Goal: Task Accomplishment & Management: Complete application form

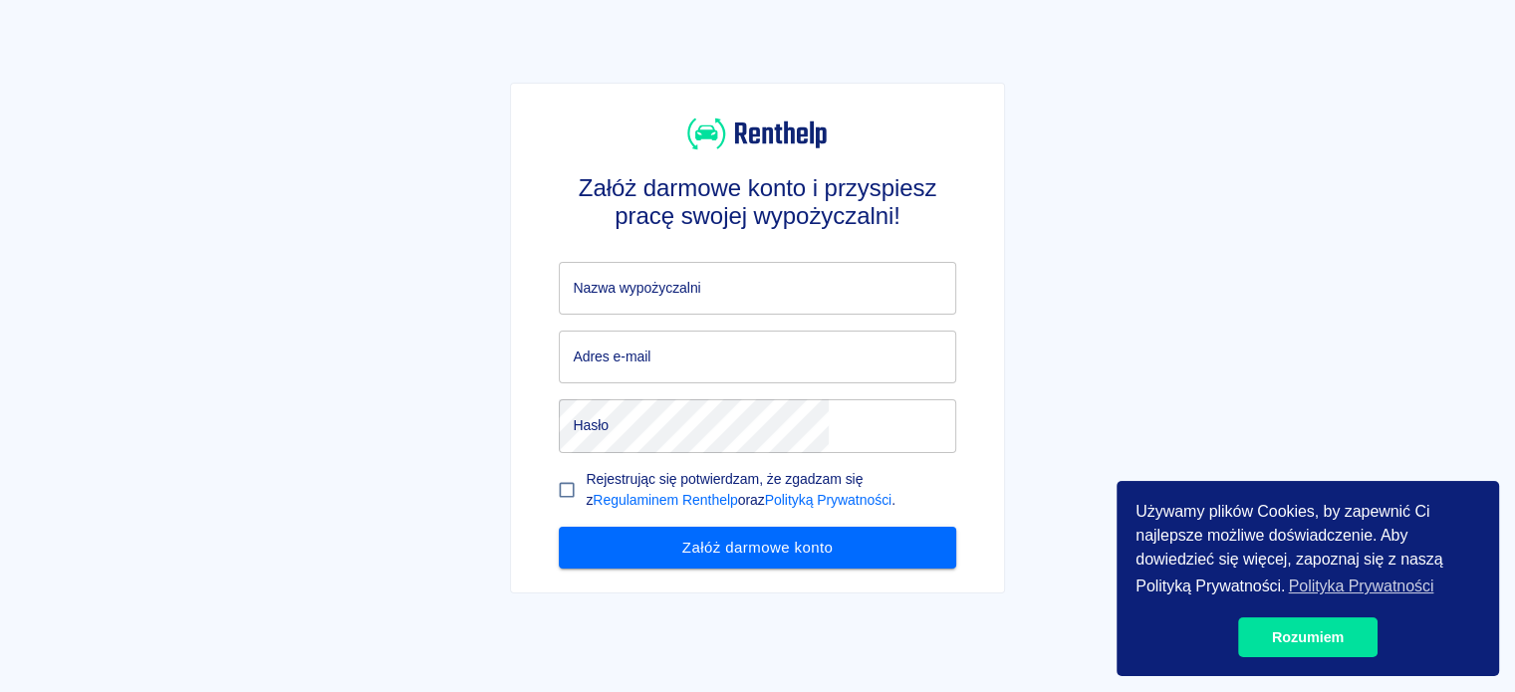
click at [773, 302] on input "Nazwa wypożyczalni" at bounding box center [757, 288] width 396 height 53
click at [1281, 636] on link "Rozumiem" at bounding box center [1307, 637] width 139 height 40
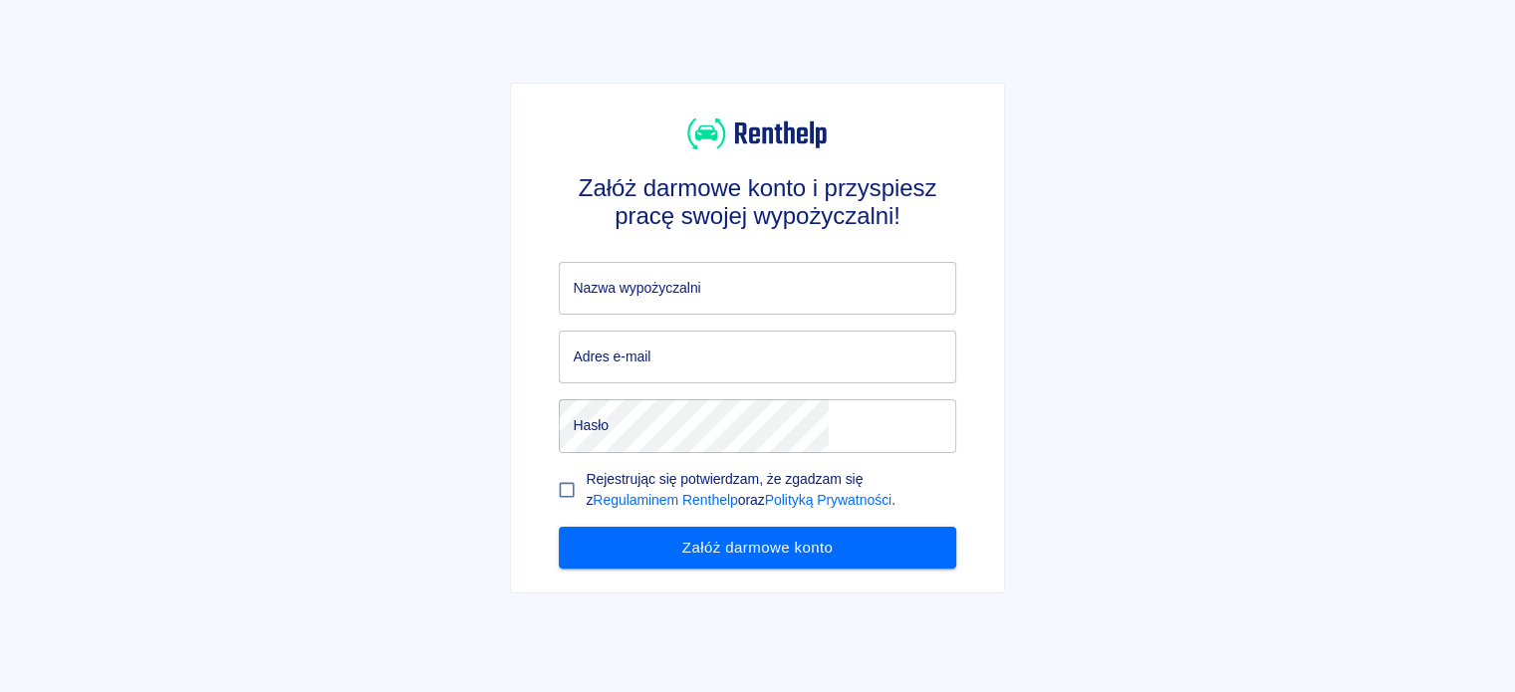
click at [719, 302] on input "Nazwa wypożyczalni" at bounding box center [757, 288] width 396 height 53
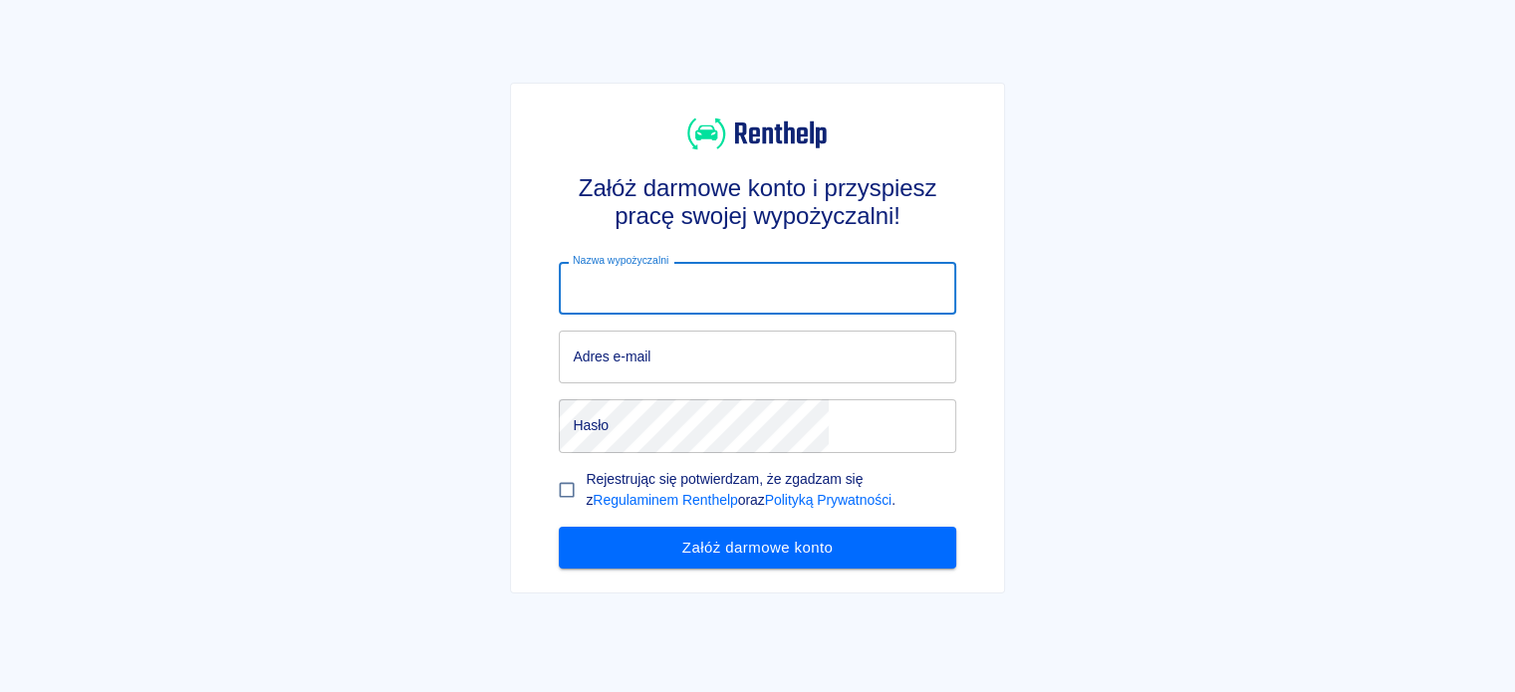
click at [717, 283] on input "Nazwa wypożyczalni" at bounding box center [757, 288] width 396 height 53
type input "AJS"
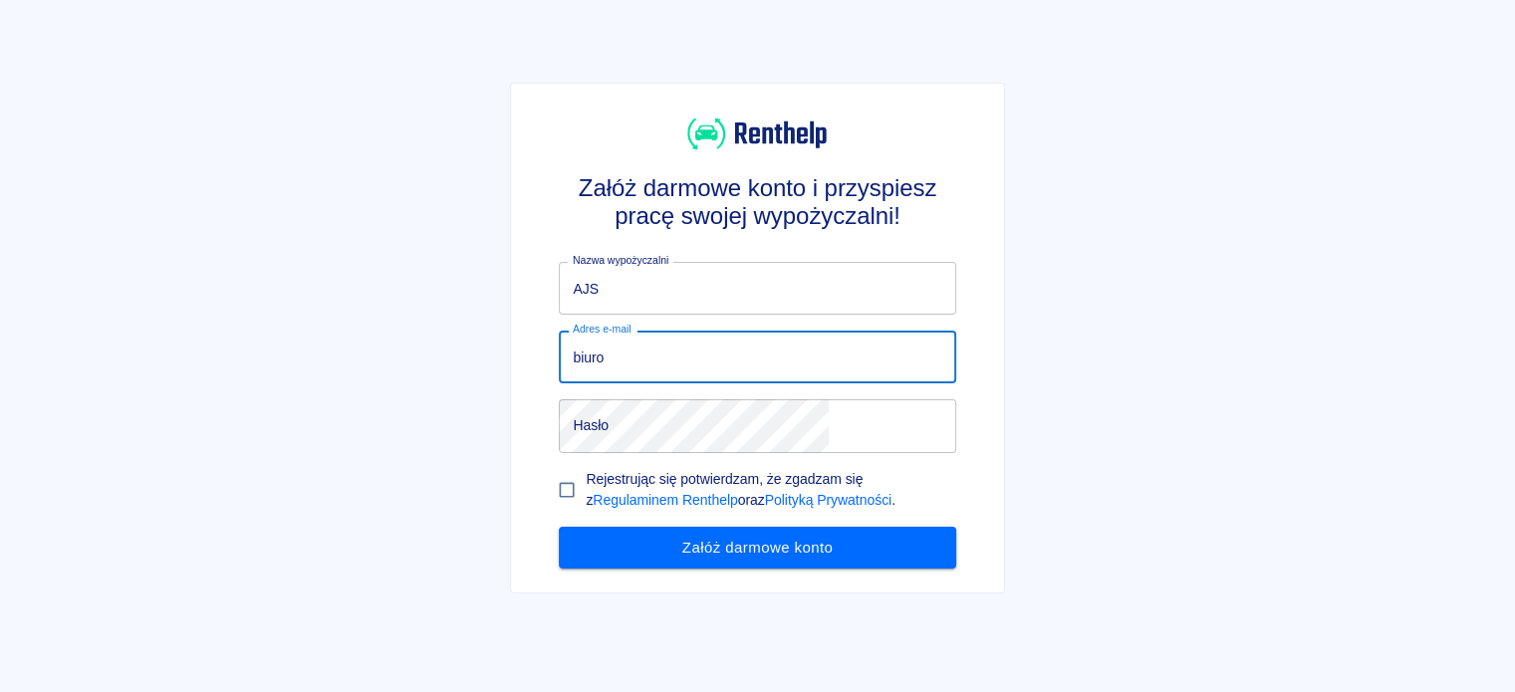
type input "[EMAIL_ADDRESS][DOMAIN_NAME]"
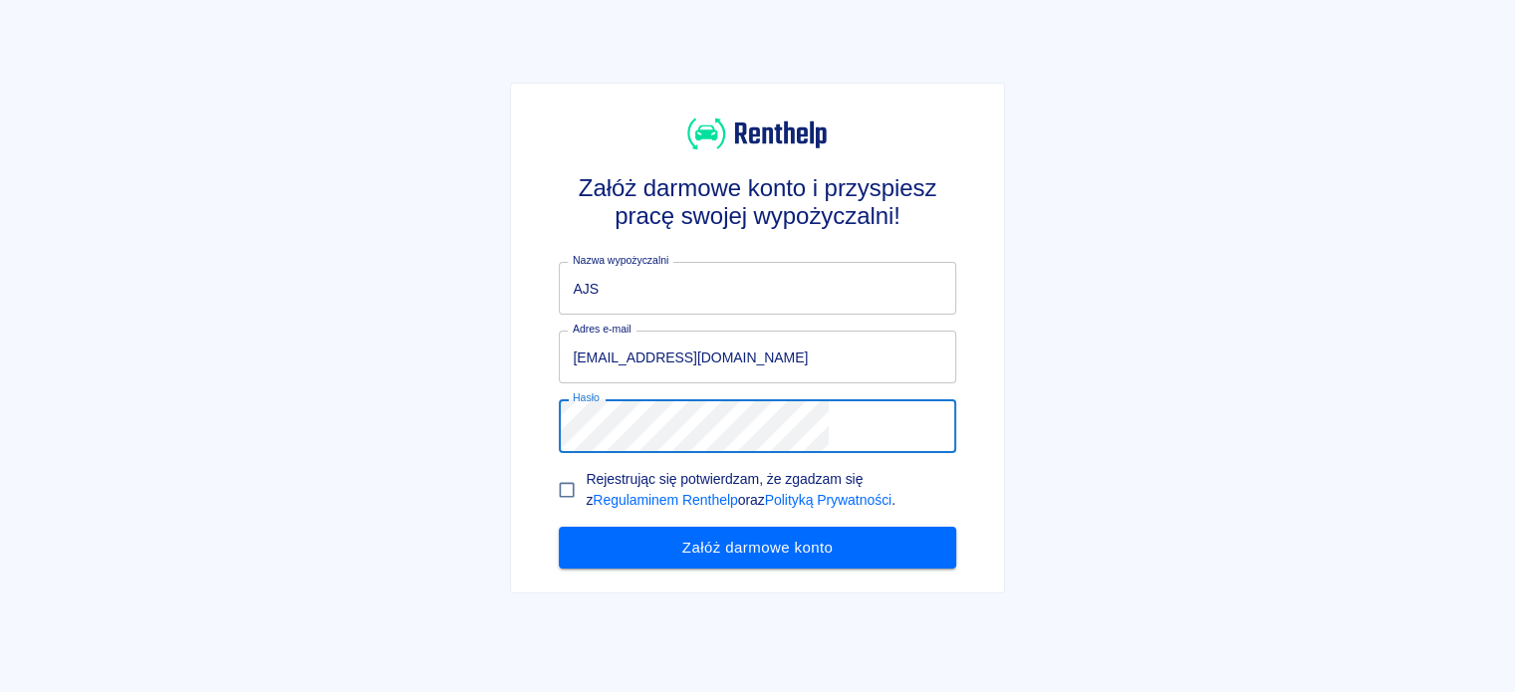
click at [586, 501] on input "Rejestrując się potwierdzam, że zgadzam się z Regulaminem Renthelp oraz Polityk…" at bounding box center [567, 490] width 38 height 38
checkbox input "true"
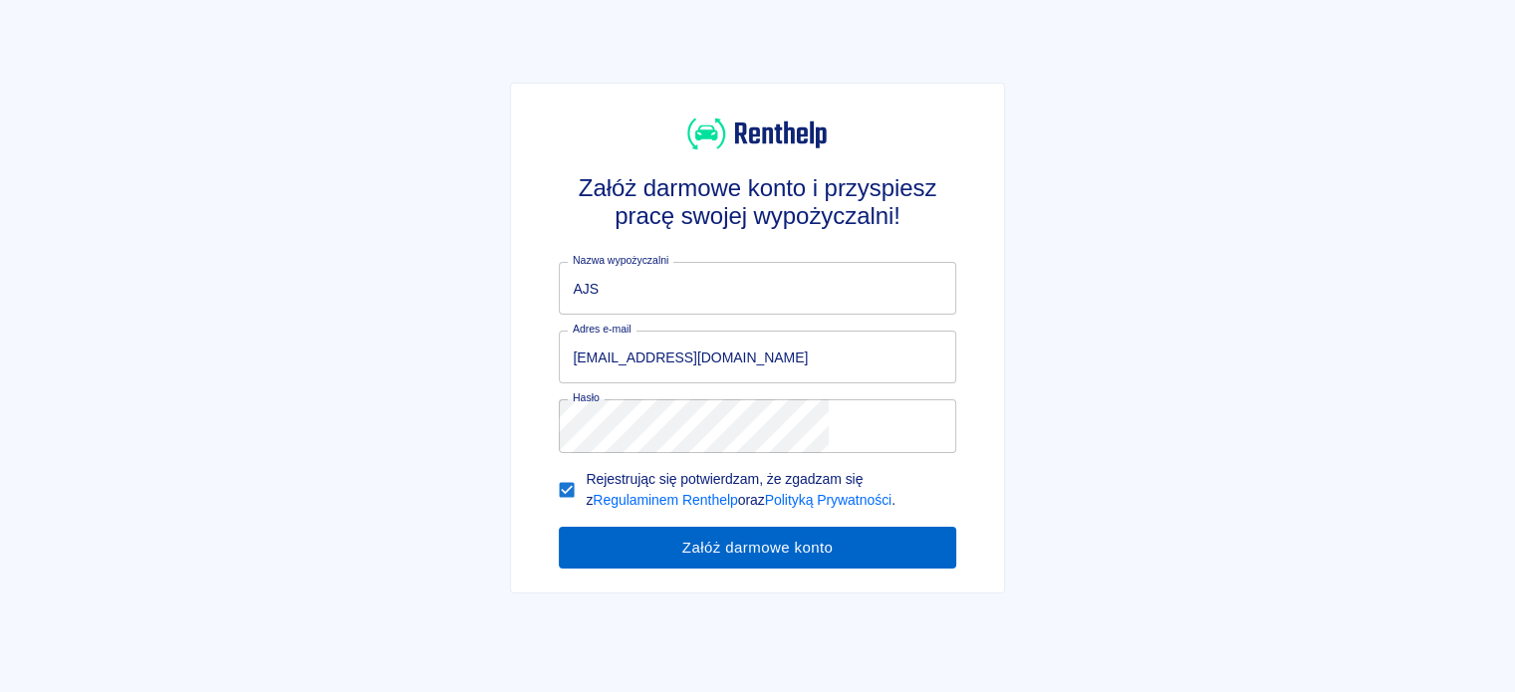
click at [676, 569] on button "Załóż darmowe konto" at bounding box center [757, 548] width 396 height 42
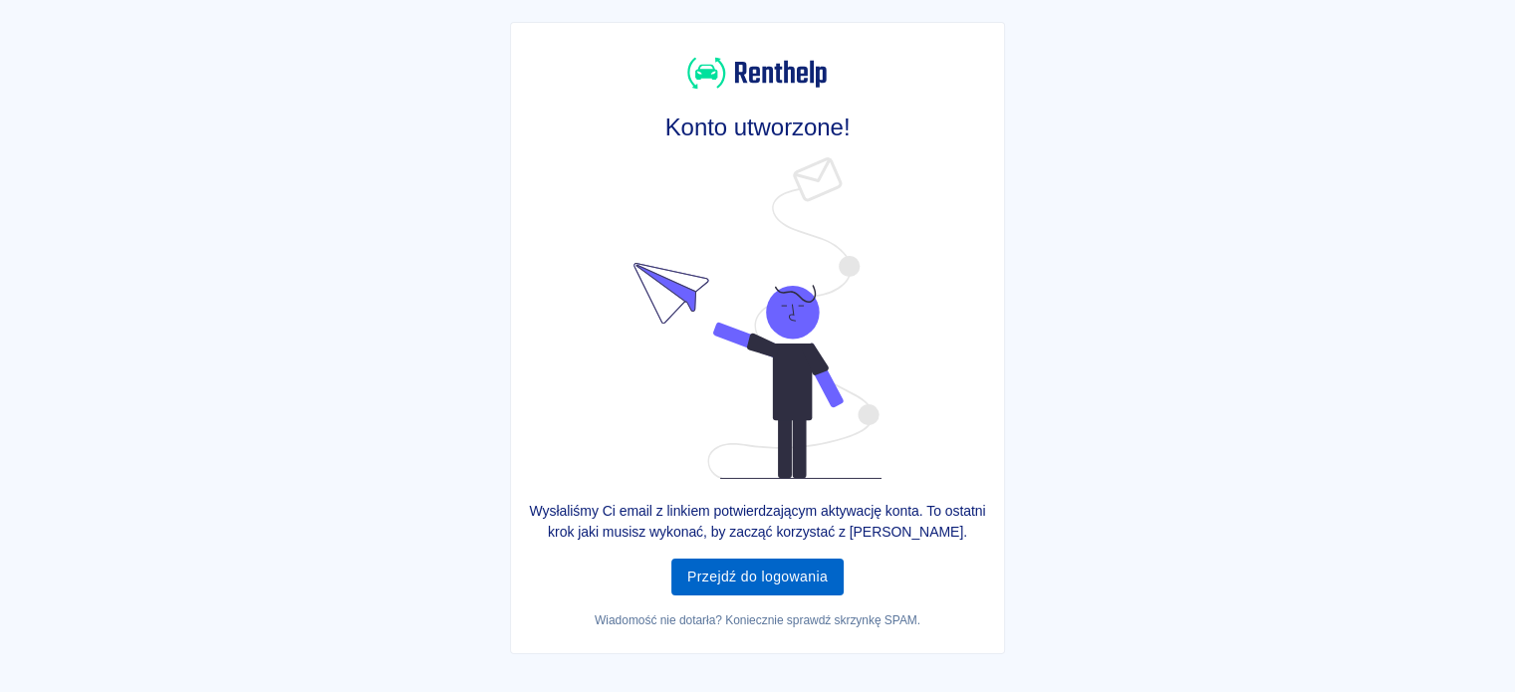
click at [754, 596] on link "Przejdź do logowania" at bounding box center [757, 577] width 172 height 37
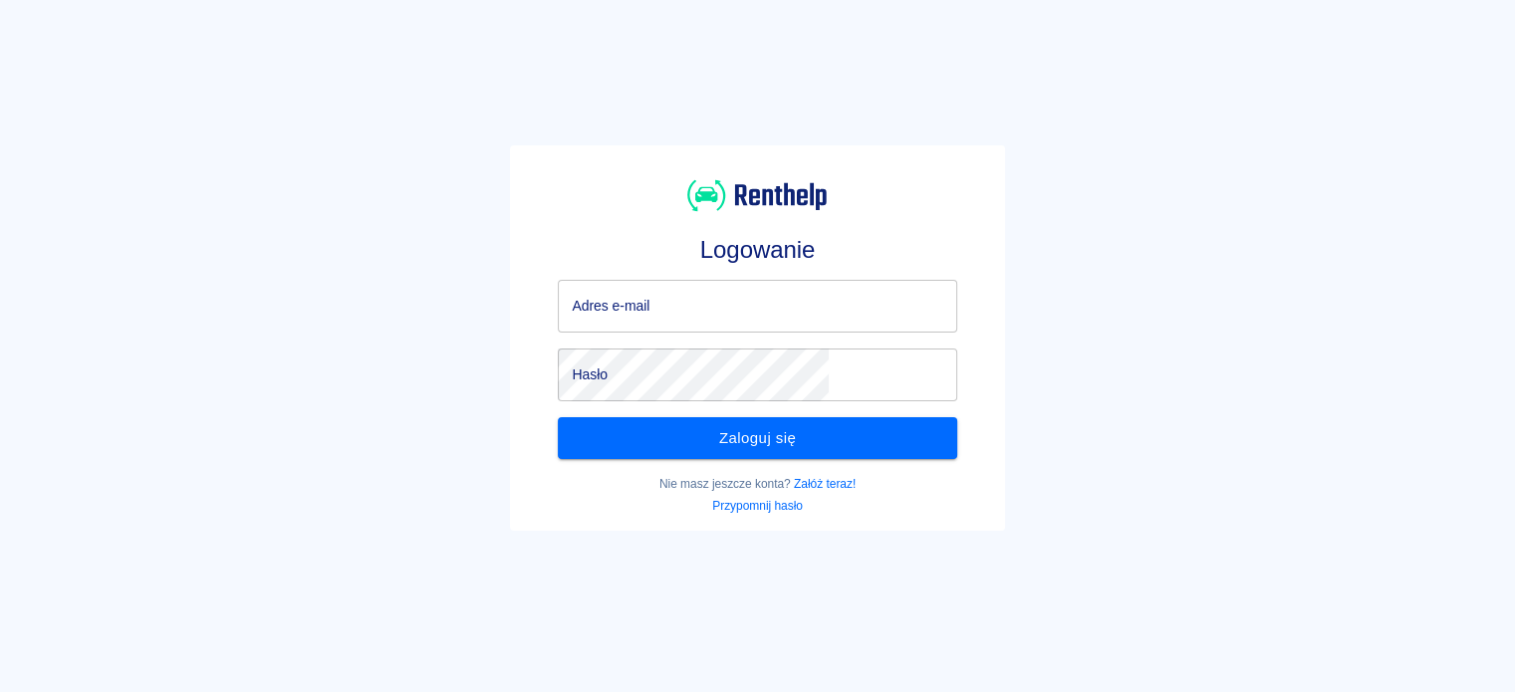
type input "[EMAIL_ADDRESS][DOMAIN_NAME]"
click at [713, 297] on input "[EMAIL_ADDRESS][DOMAIN_NAME]" at bounding box center [757, 306] width 398 height 53
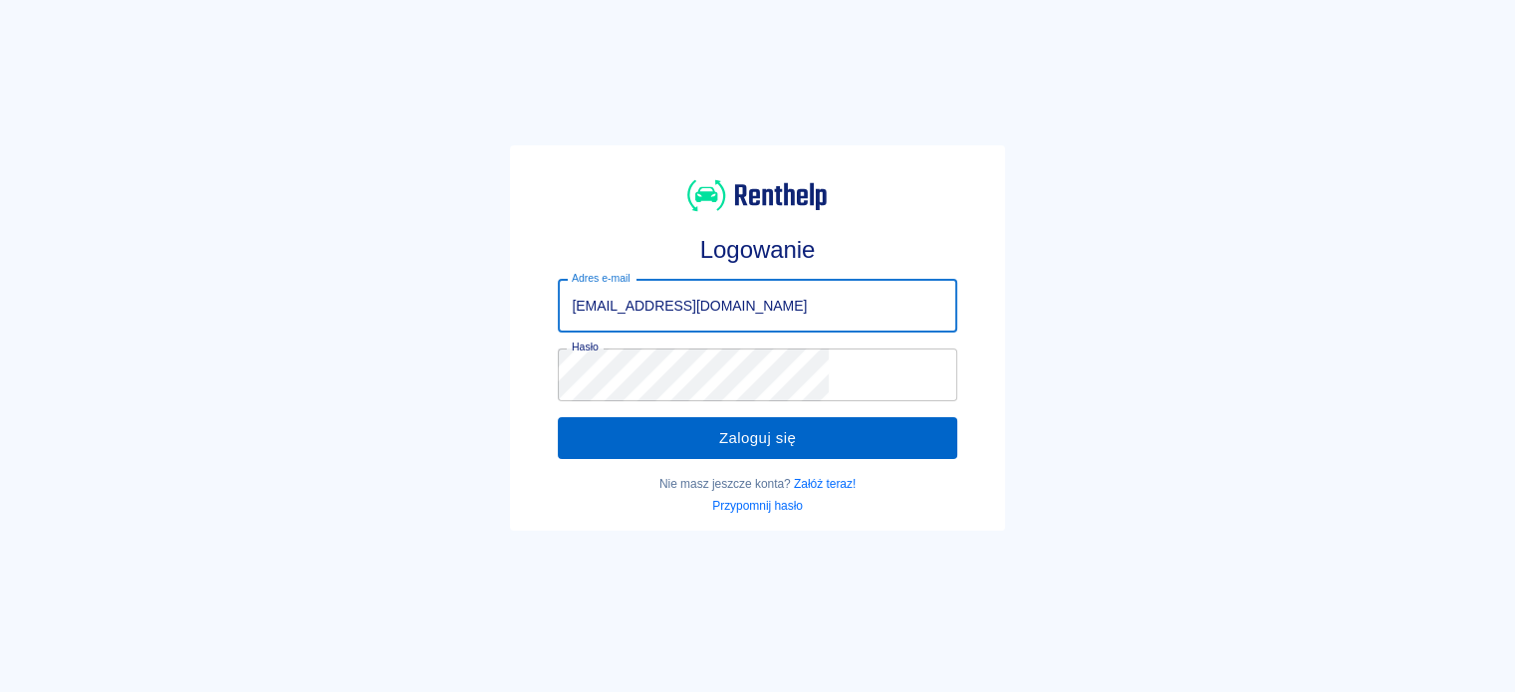
click at [652, 440] on button "Zaloguj się" at bounding box center [757, 438] width 398 height 42
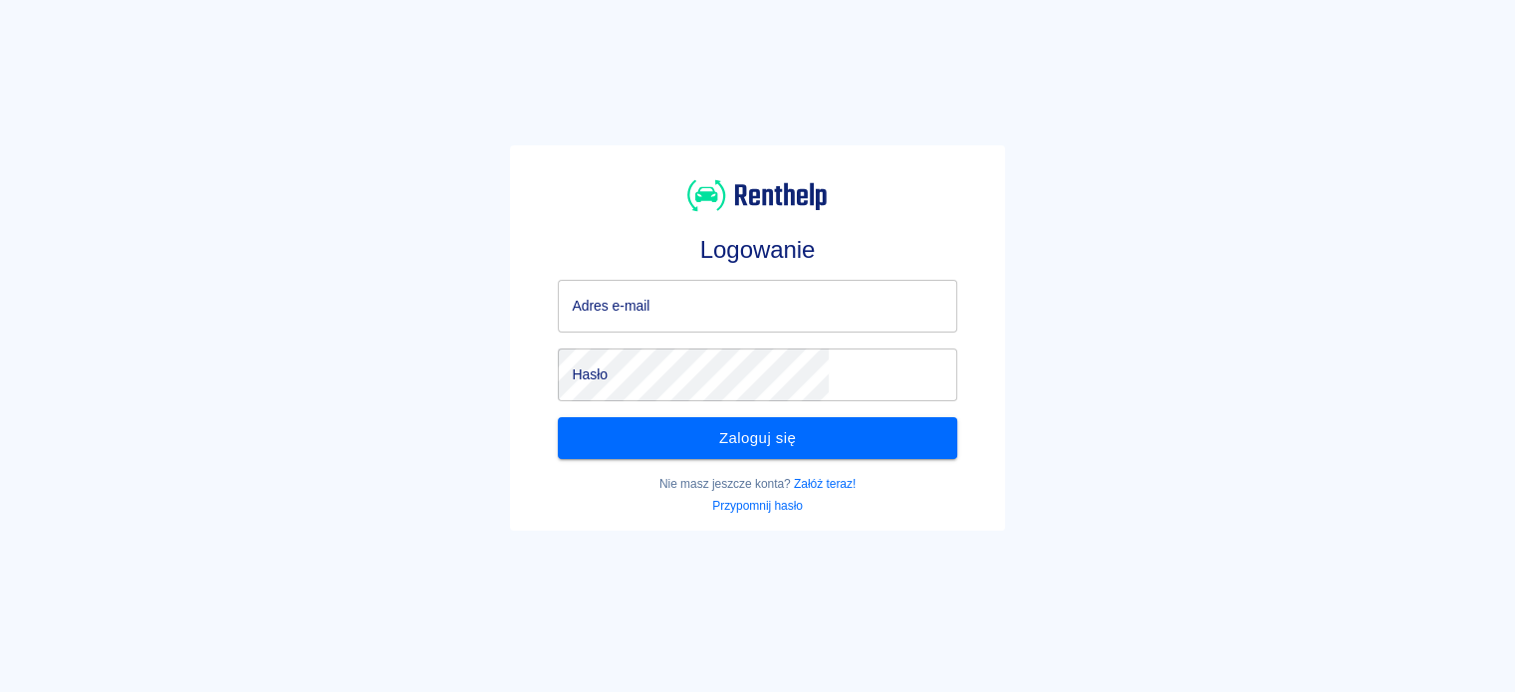
type input "[EMAIL_ADDRESS][DOMAIN_NAME]"
click at [693, 297] on div "Adres e-mail biuro@ajsgroup.pl Adres e-mail" at bounding box center [757, 306] width 398 height 53
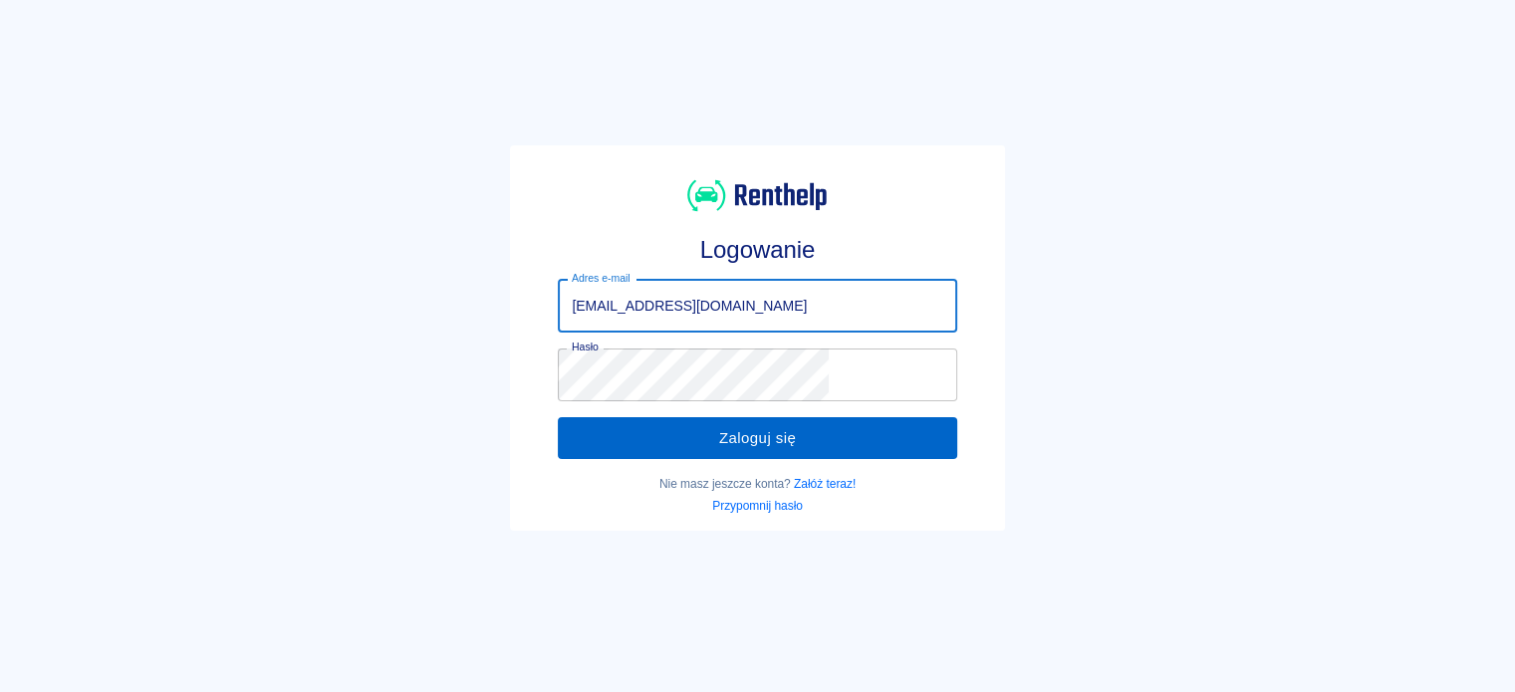
click at [717, 441] on button "Zaloguj się" at bounding box center [757, 438] width 398 height 42
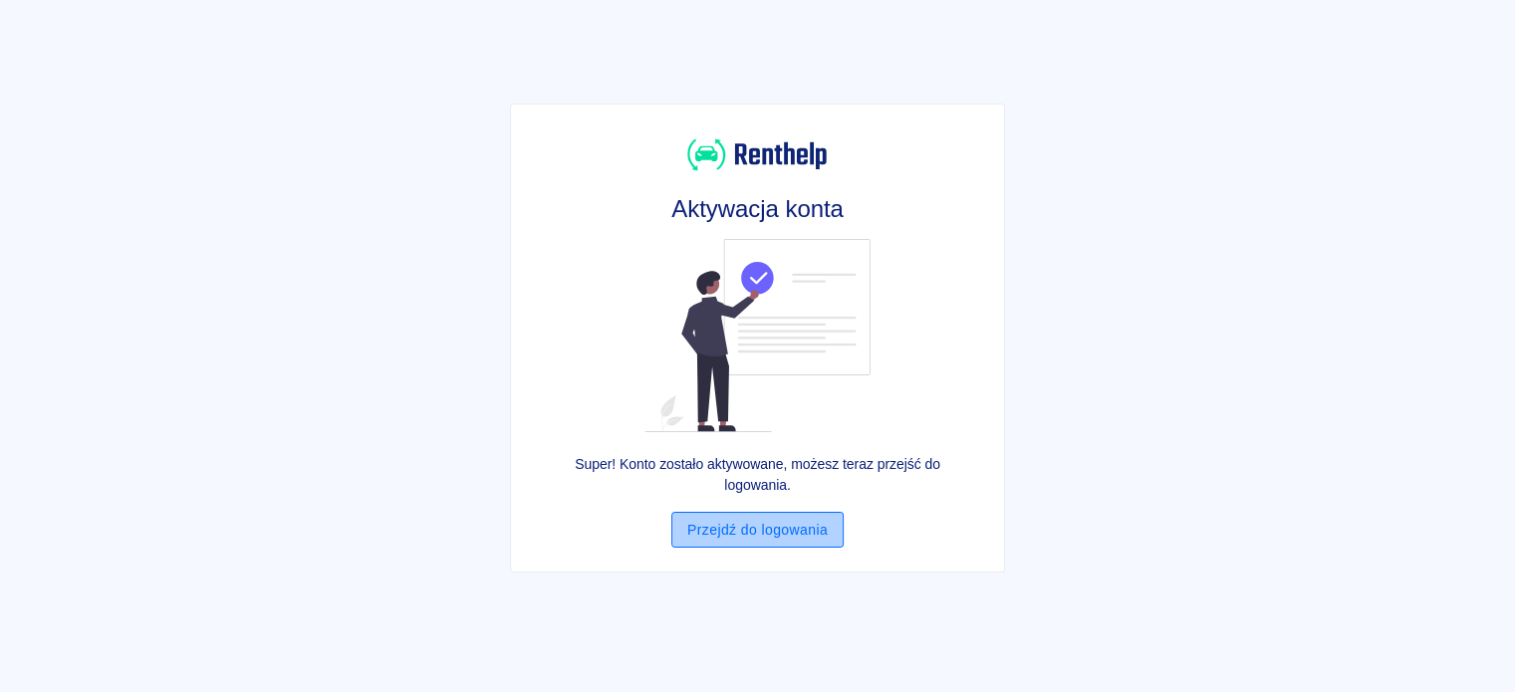
click at [791, 519] on link "Przejdź do logowania" at bounding box center [757, 530] width 172 height 37
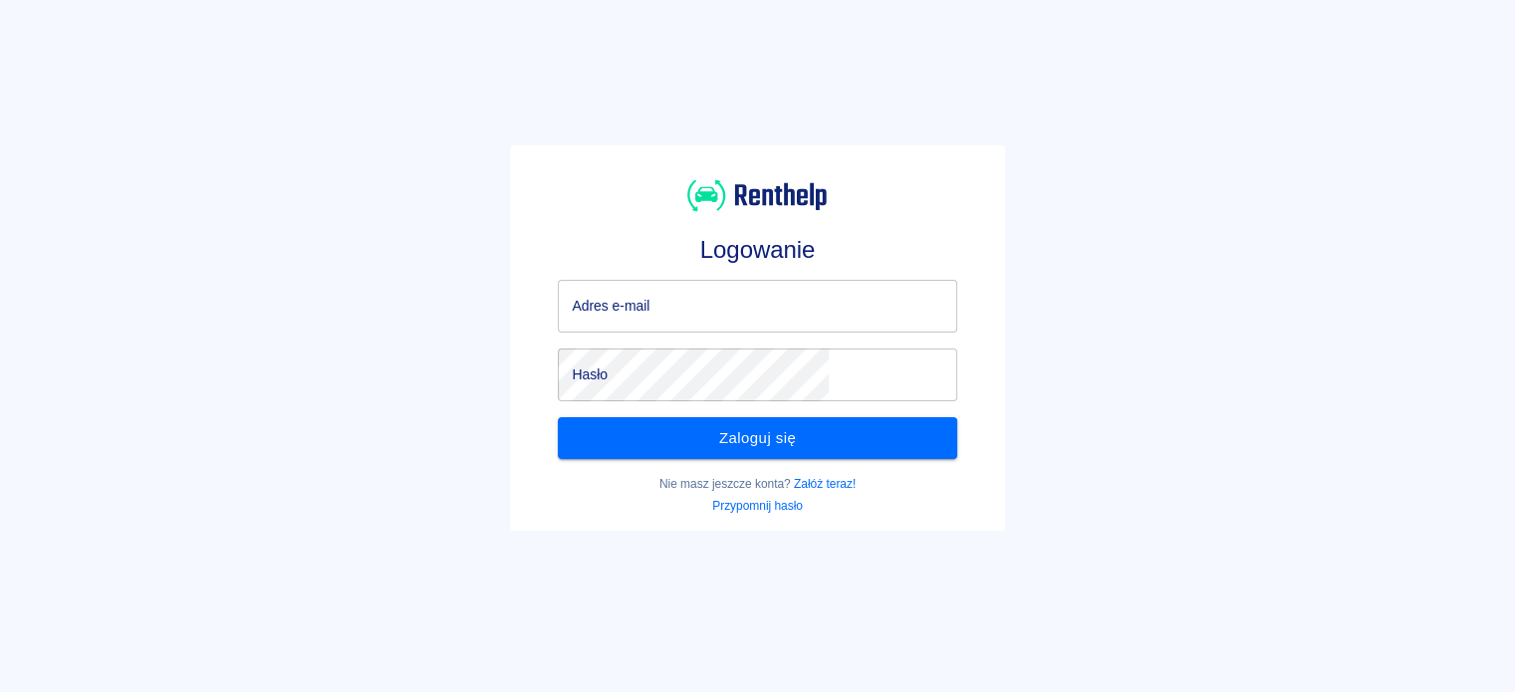
type input "[EMAIL_ADDRESS][DOMAIN_NAME]"
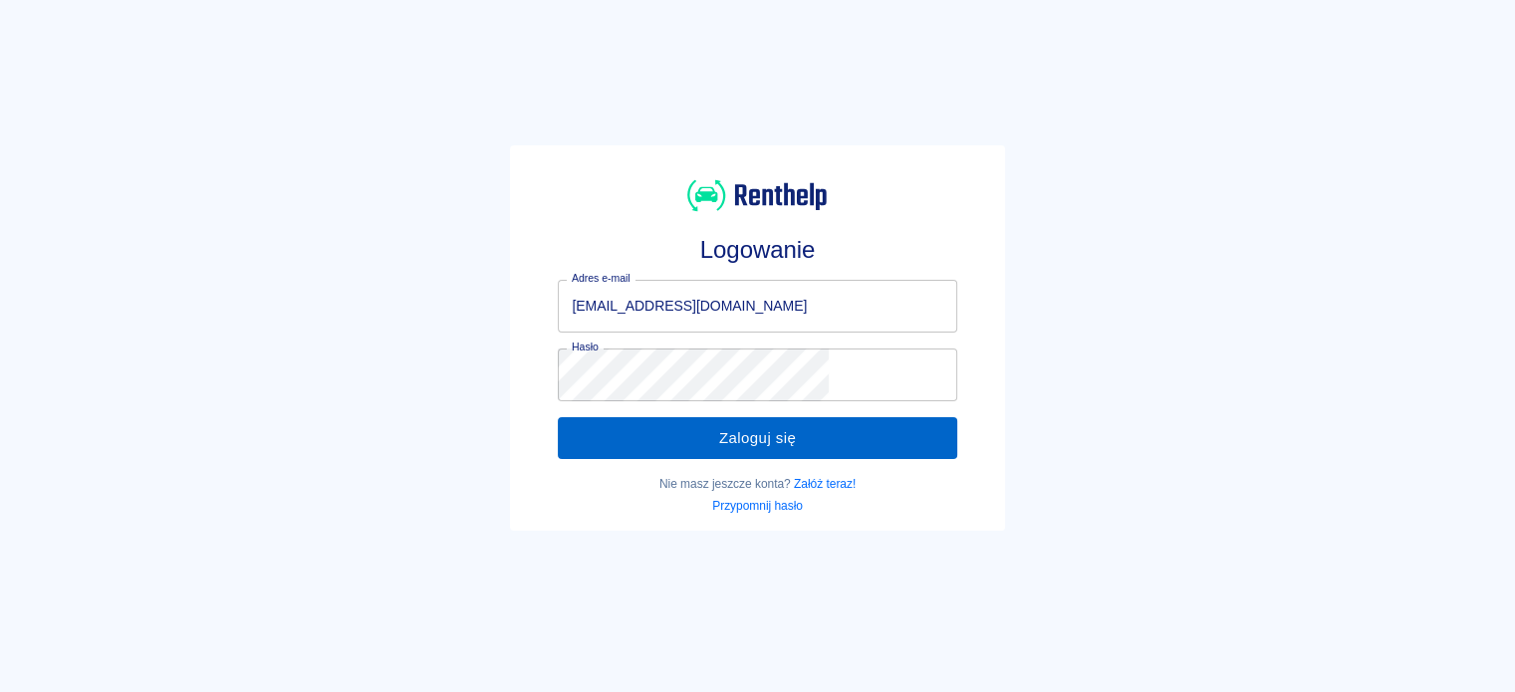
click at [735, 458] on button "Zaloguj się" at bounding box center [757, 438] width 398 height 42
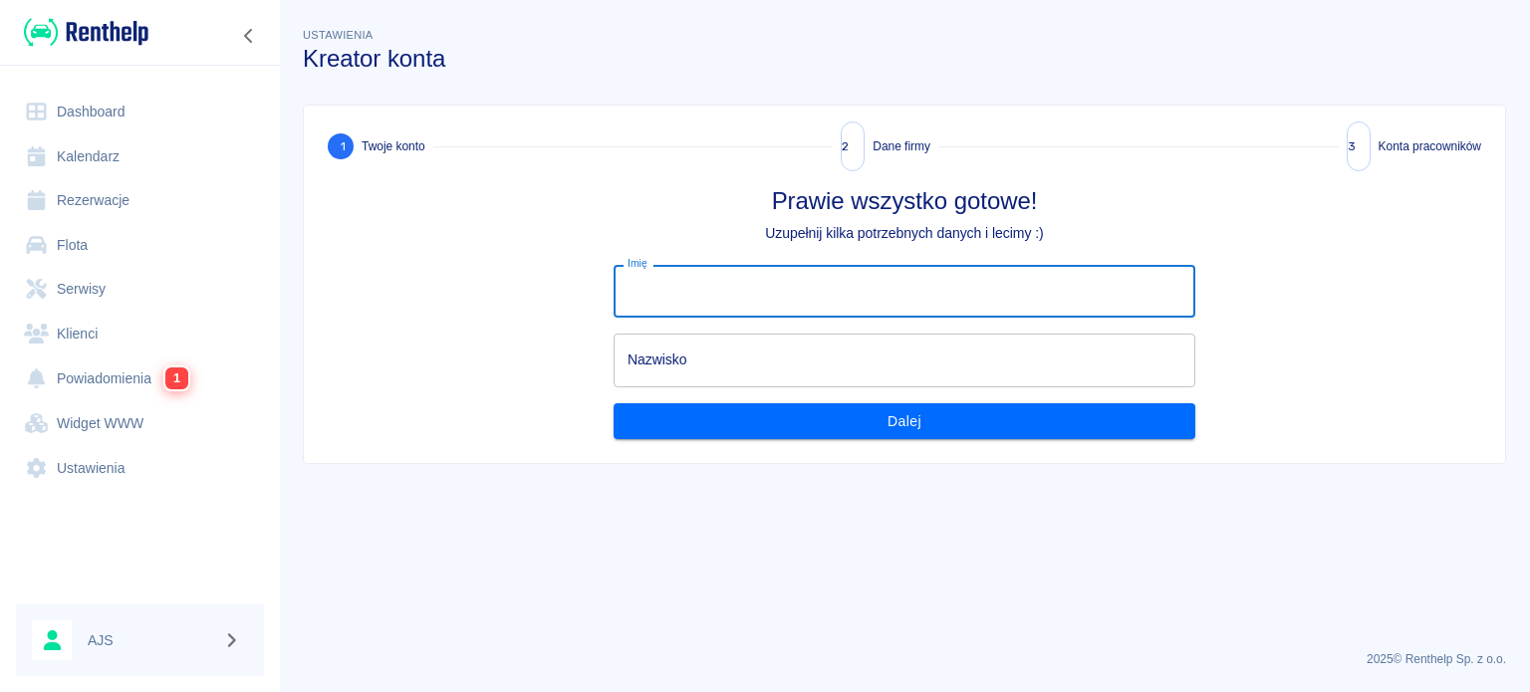
click at [810, 274] on input "Imię" at bounding box center [905, 291] width 582 height 53
type input "[PERSON_NAME]"
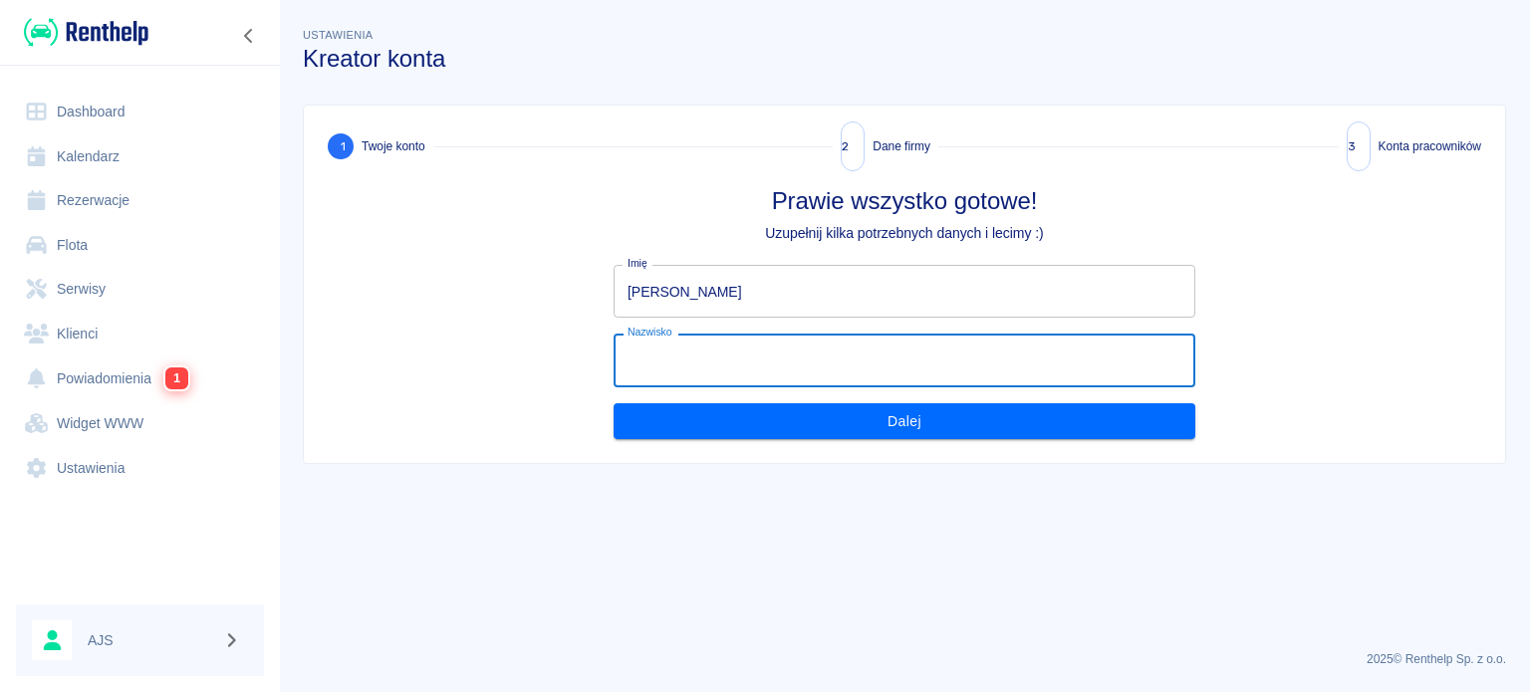
click at [709, 350] on input "Nazwisko" at bounding box center [905, 360] width 582 height 53
type input "[PERSON_NAME]"
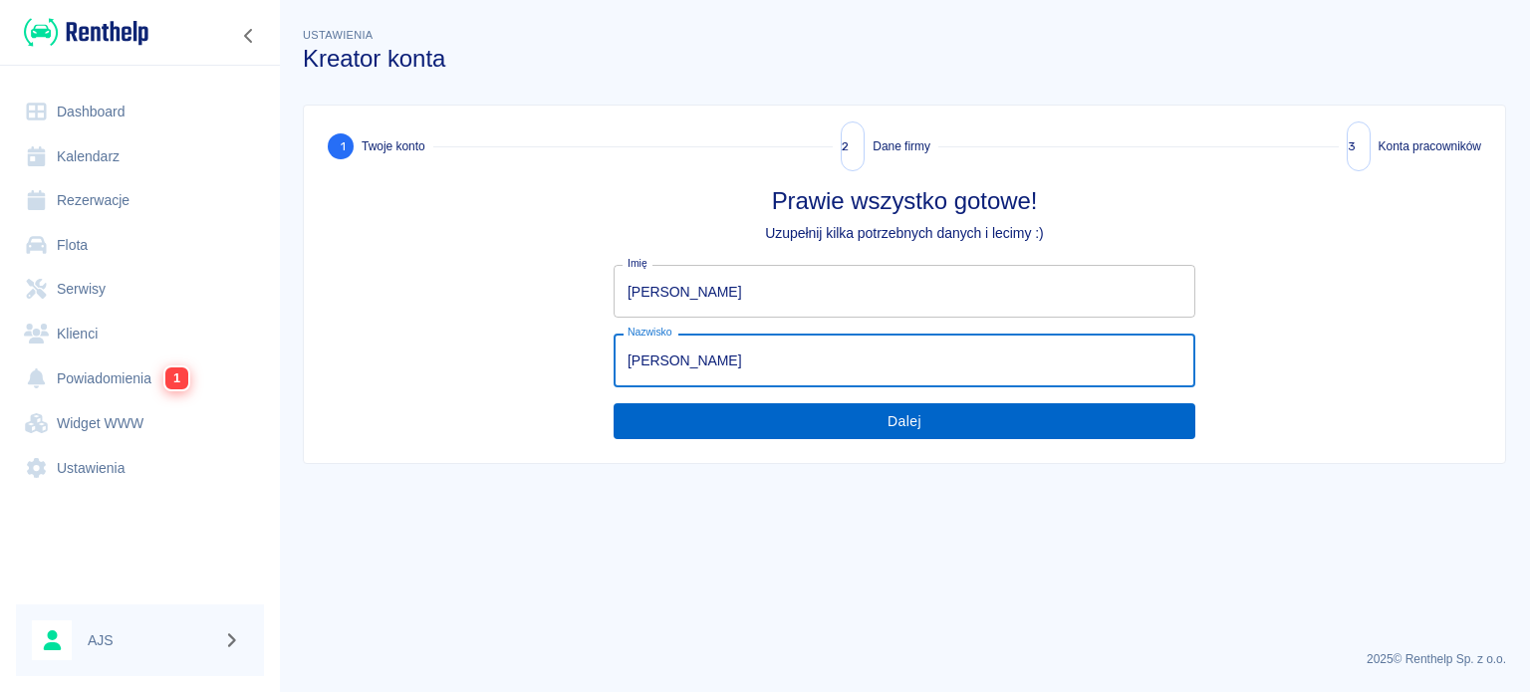
click at [781, 418] on button "Dalej" at bounding box center [905, 421] width 582 height 37
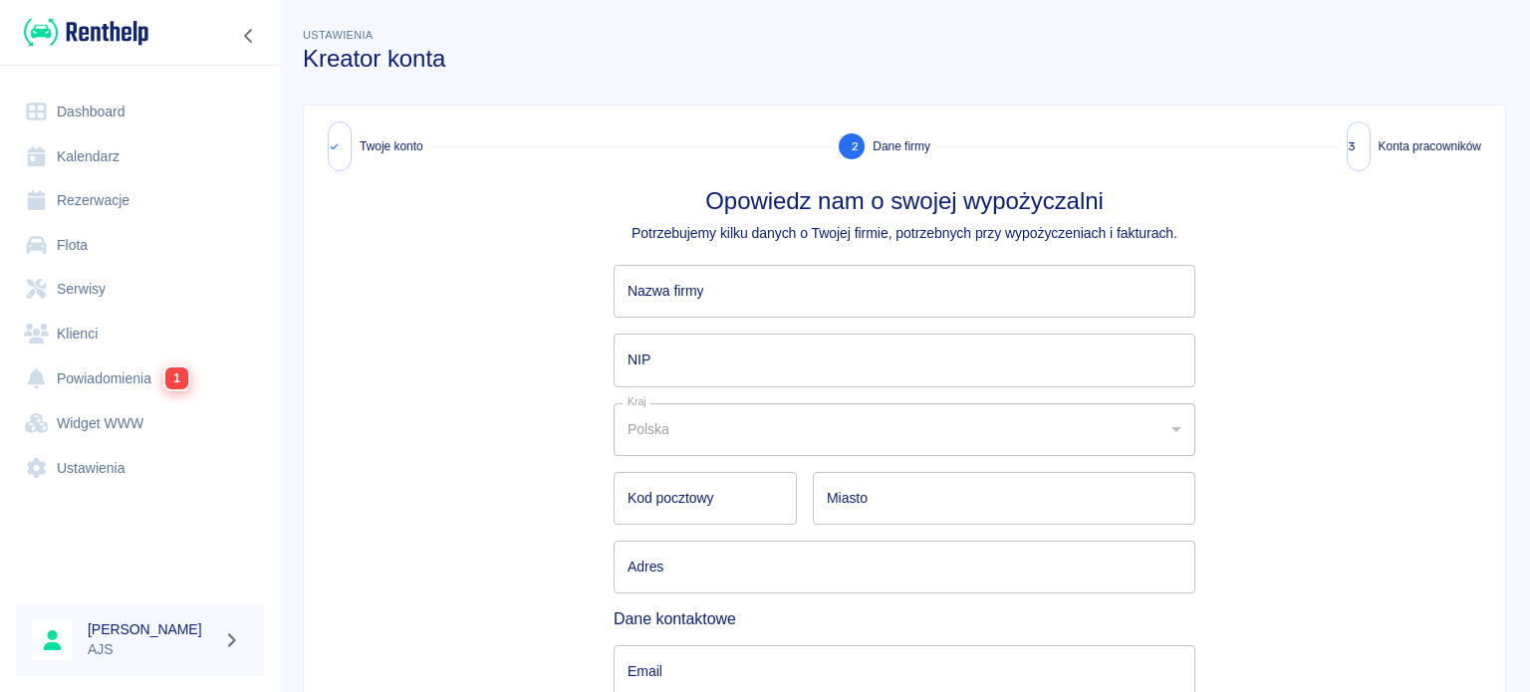
click at [95, 143] on link "Kalendarz" at bounding box center [140, 156] width 248 height 45
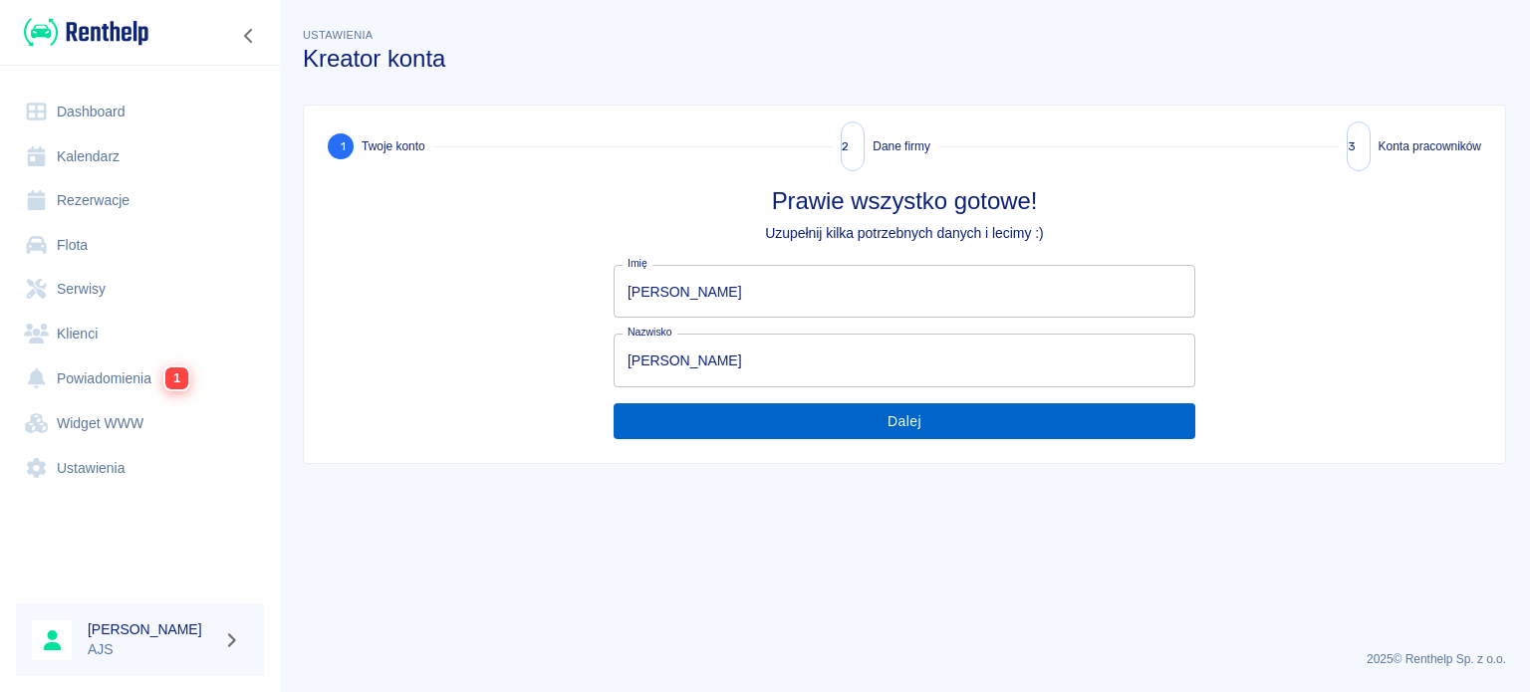
click at [765, 416] on button "Dalej" at bounding box center [905, 421] width 582 height 37
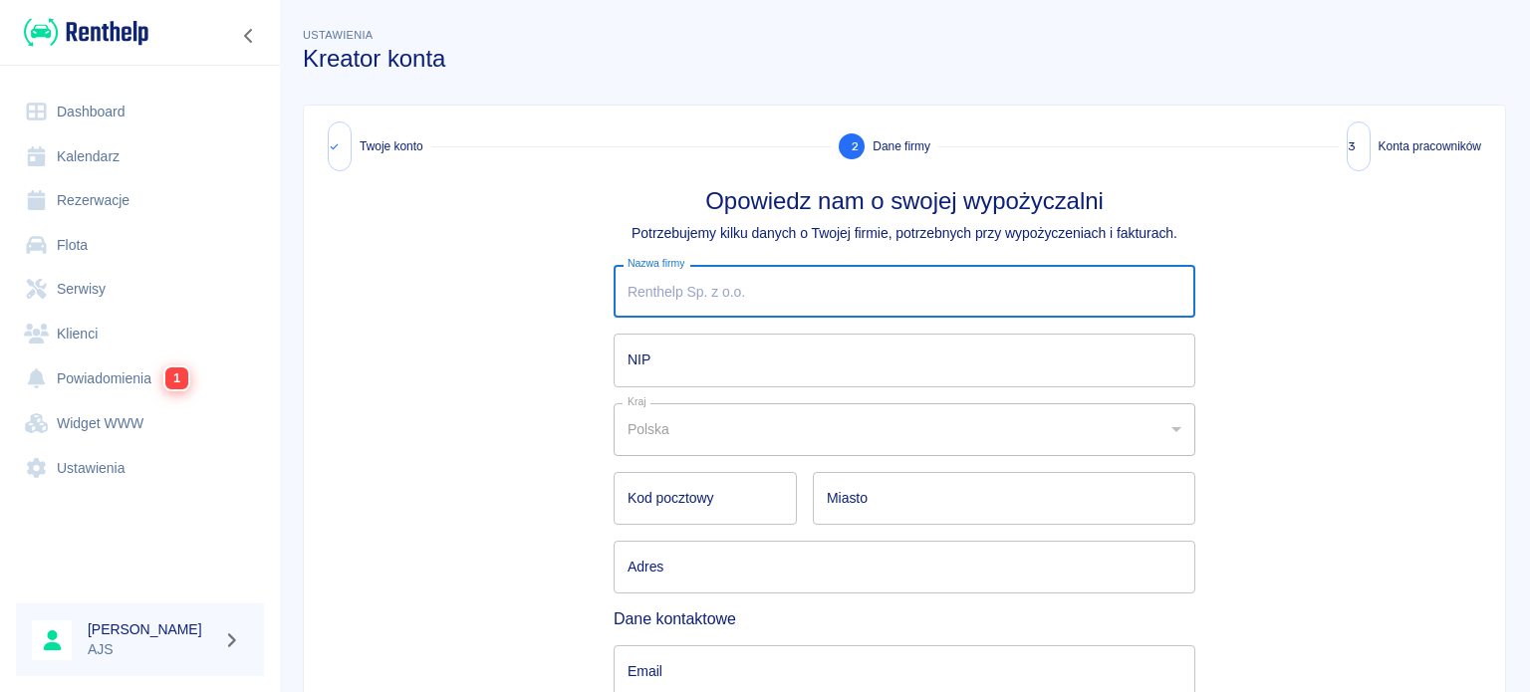
click at [705, 283] on input "Nazwa firmy" at bounding box center [905, 291] width 582 height 53
type input "AJS GROUP SPÓŁKA Z OGRANICZONĄ ODPOWIEDZIALNOŚCIĄ"
type input "81-384"
type input "Gdynia"
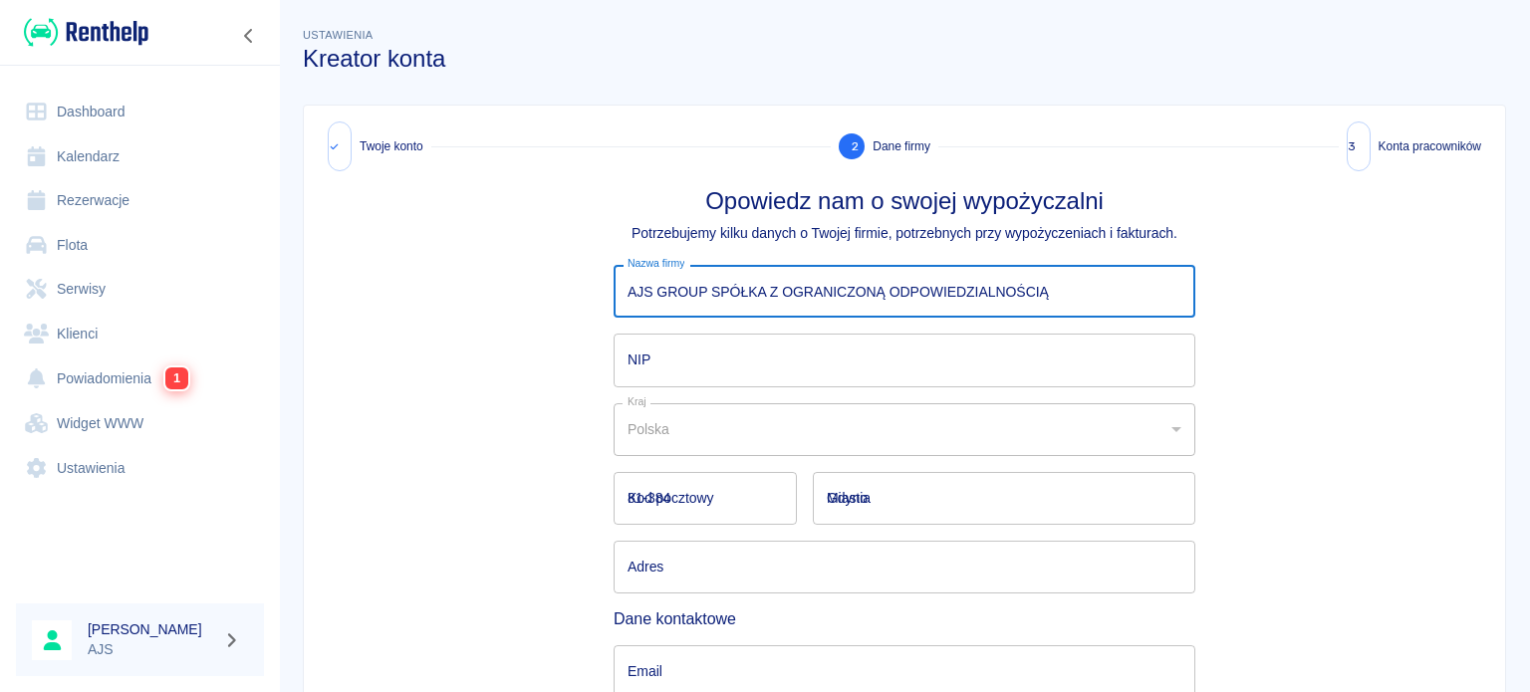
type input "[PERSON_NAME] 61/16"
type input "[PERSON_NAME][EMAIL_ADDRESS][DOMAIN_NAME]"
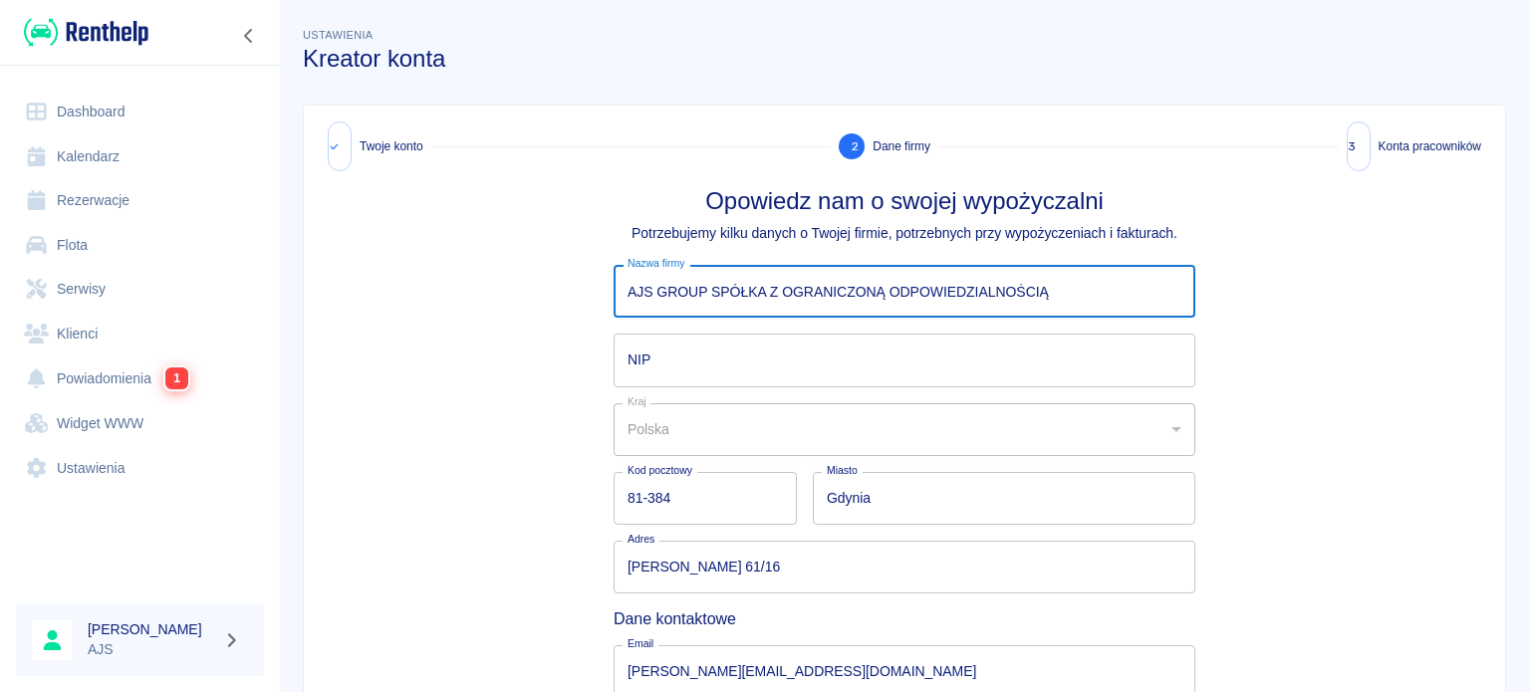
click at [696, 360] on input "NIP" at bounding box center [905, 360] width 582 height 53
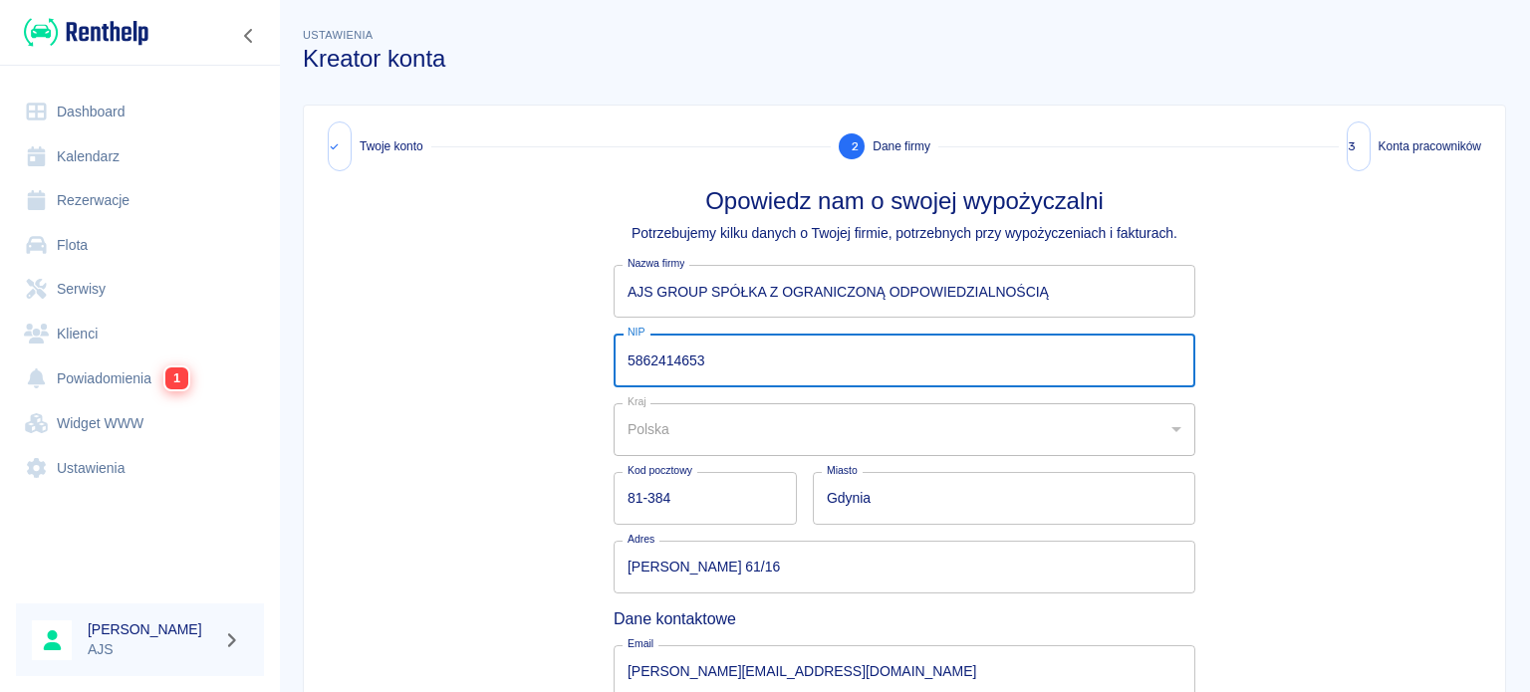
type input "5862414653"
click at [410, 524] on div "Opowiedz nam o swojej wypożyczalni Potrzebujemy kilku danych o Twojej firmie, p…" at bounding box center [904, 537] width 1169 height 701
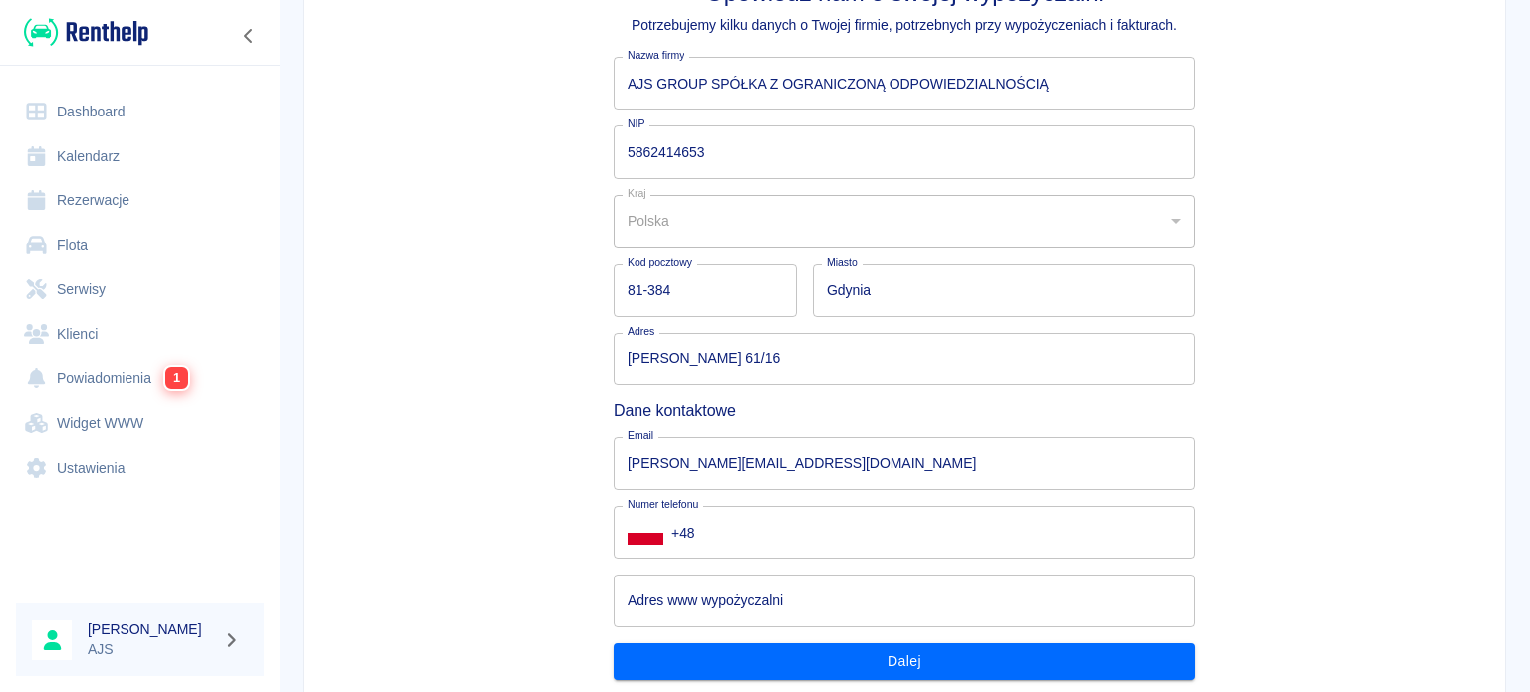
scroll to position [278, 0]
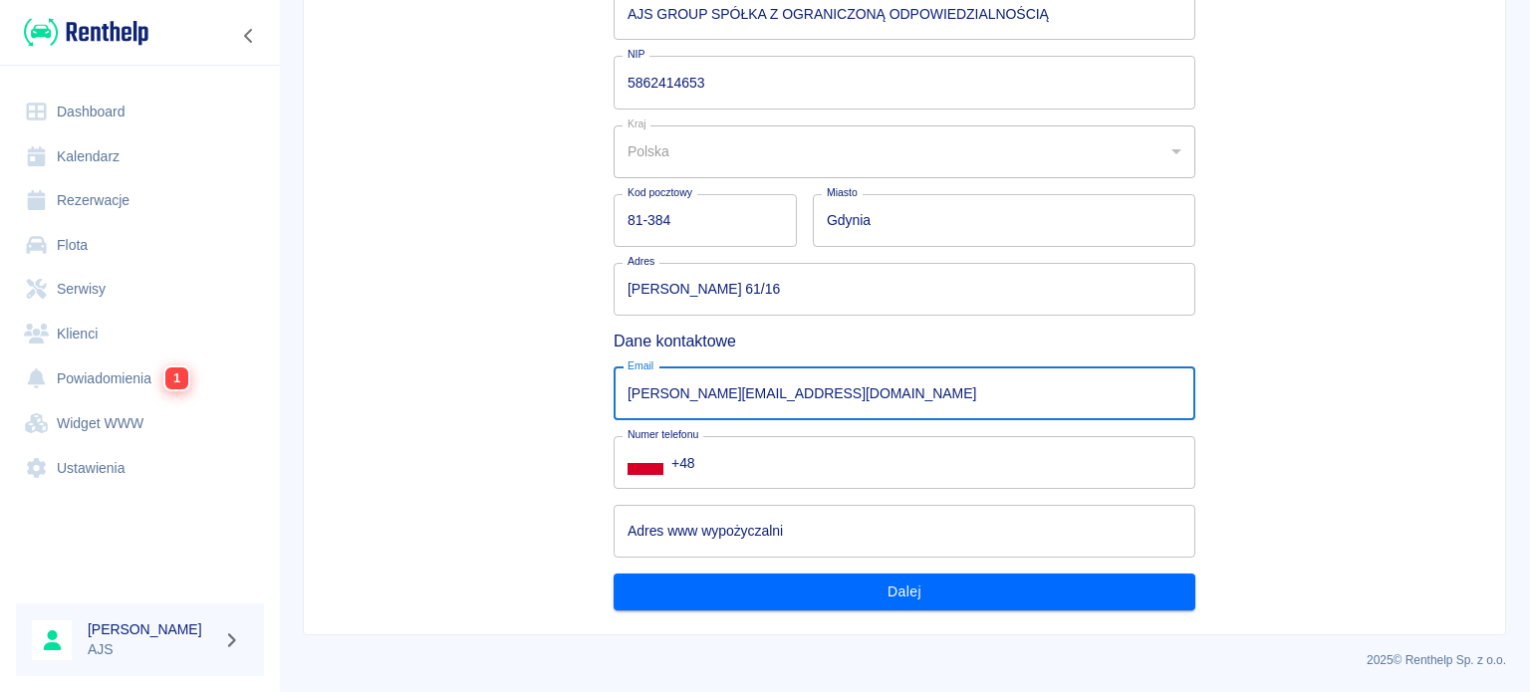
drag, startPoint x: 808, startPoint y: 388, endPoint x: 499, endPoint y: 398, distance: 308.9
click at [500, 398] on div "Opowiedz nam o swojej wypożyczalni Potrzebujemy kilku danych o Twojej firmie, p…" at bounding box center [904, 259] width 1169 height 701
type input "[EMAIL_ADDRESS][DOMAIN_NAME]"
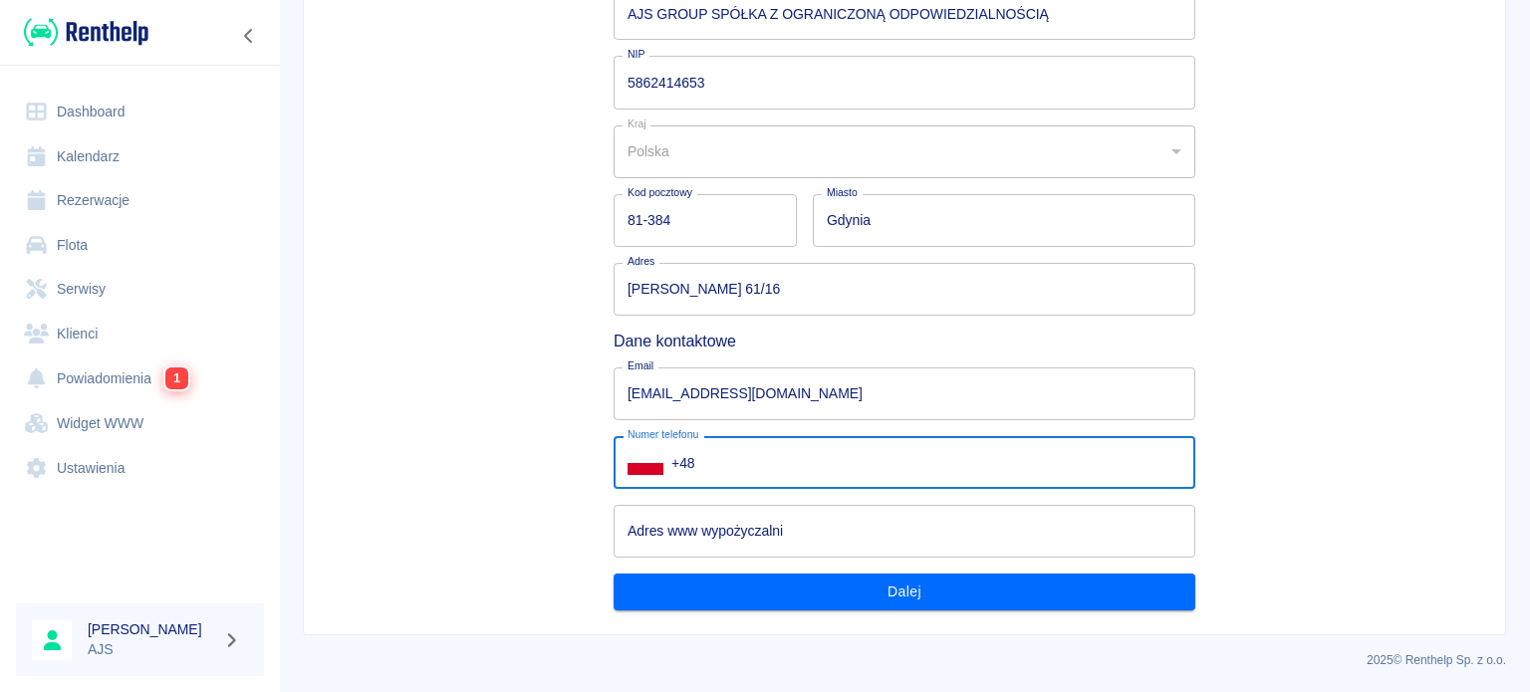
click at [788, 456] on input "+48" at bounding box center [933, 462] width 524 height 53
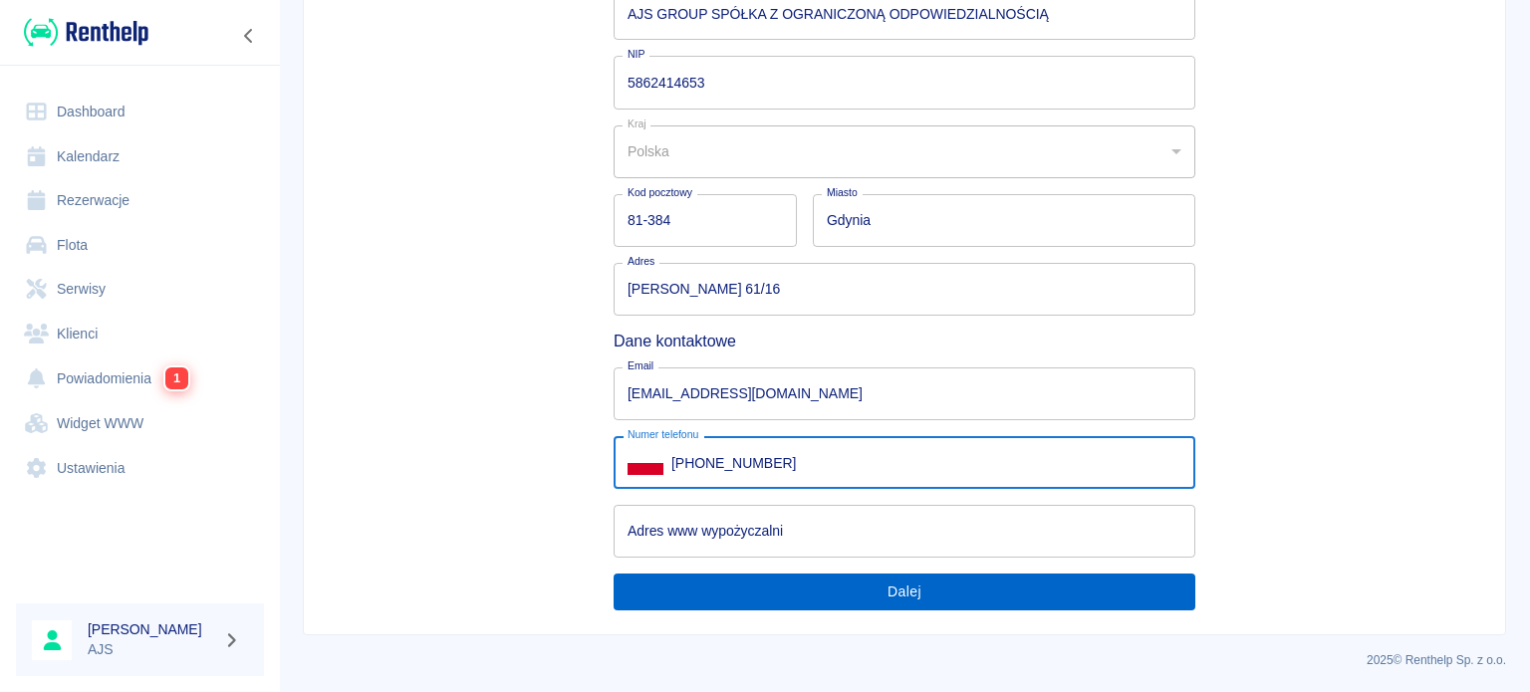
type input "[PHONE_NUMBER]"
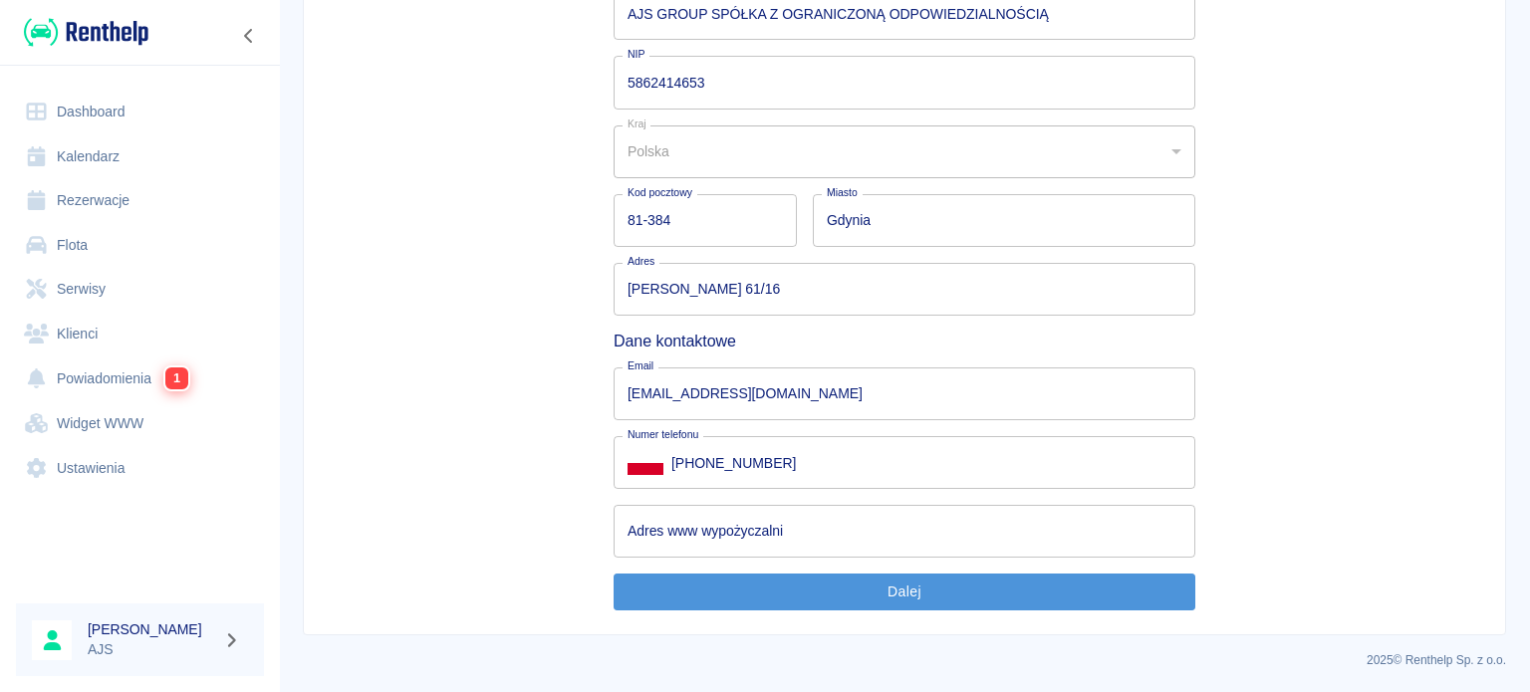
click at [883, 581] on button "Dalej" at bounding box center [905, 592] width 582 height 37
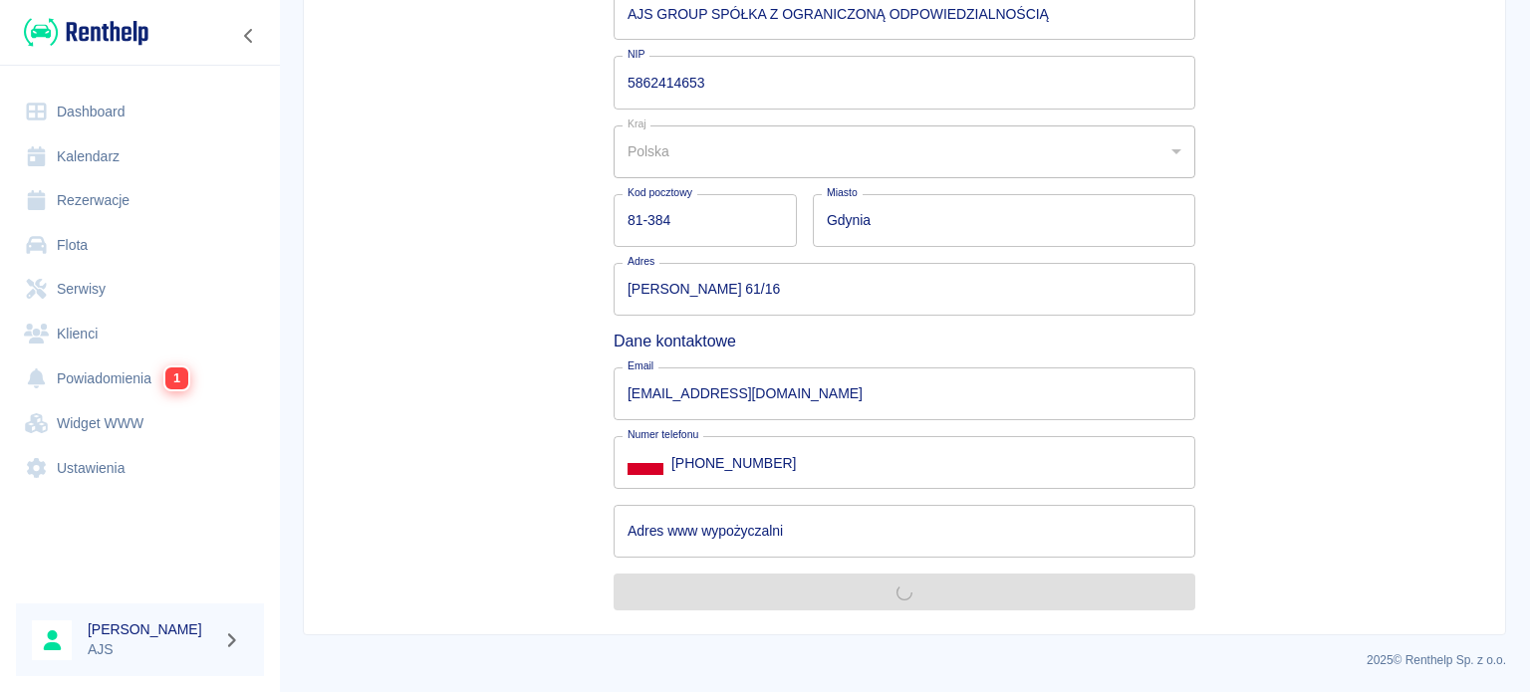
scroll to position [0, 0]
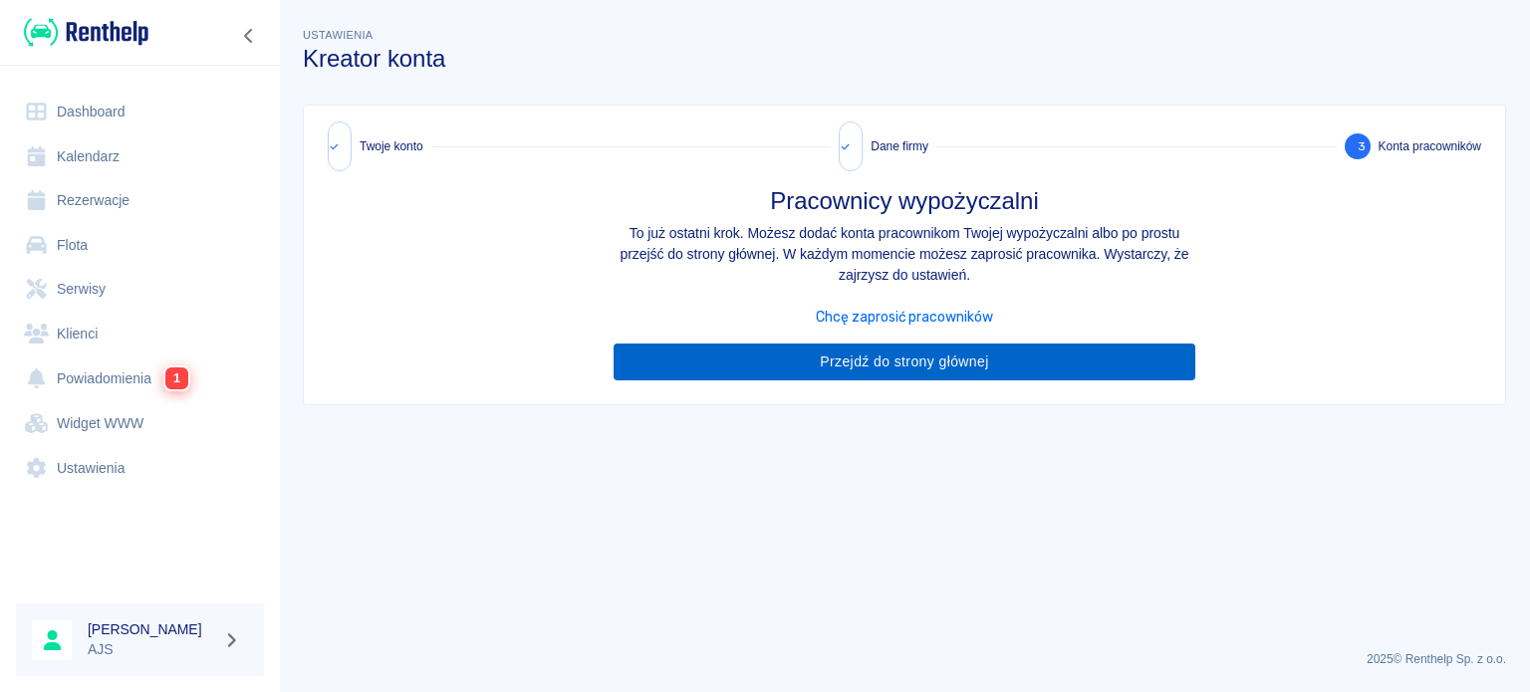
click at [876, 366] on link "Przejdź do strony głównej" at bounding box center [905, 362] width 582 height 37
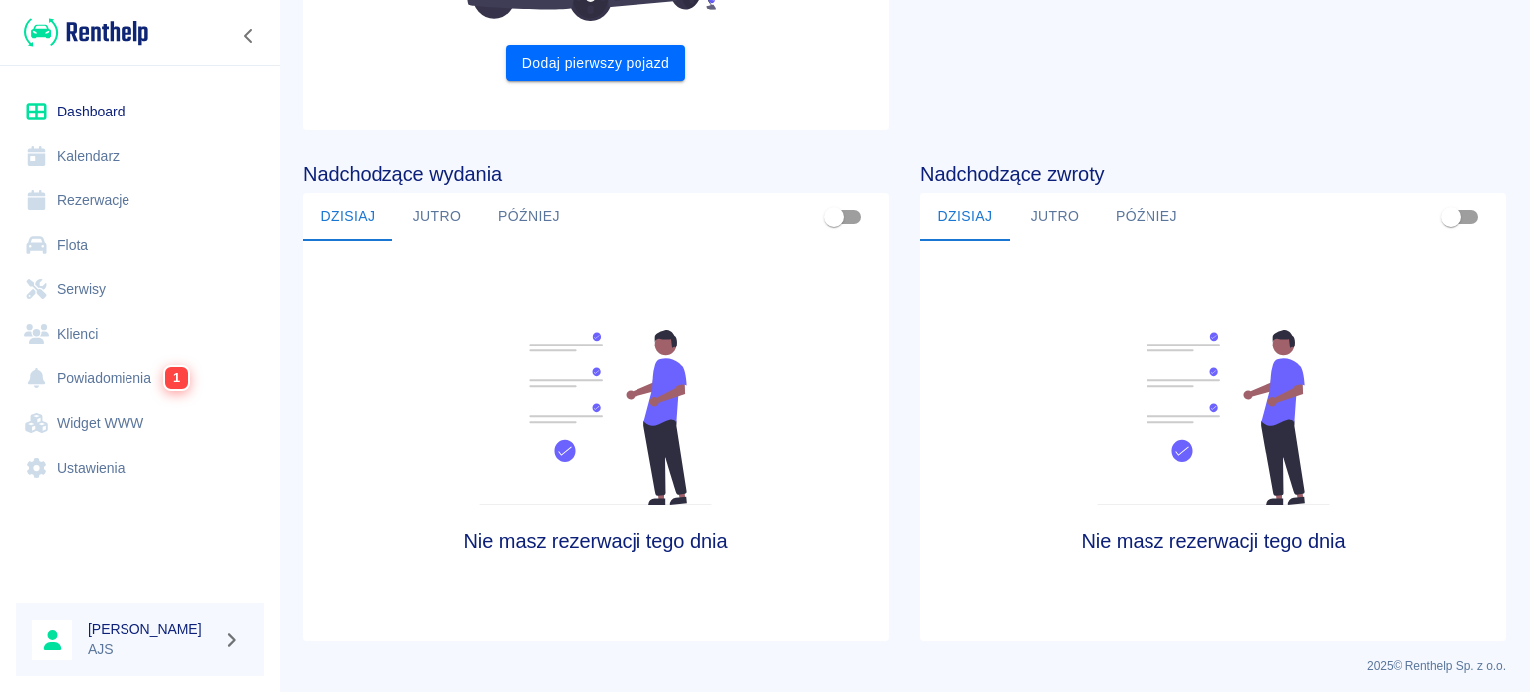
scroll to position [347, 0]
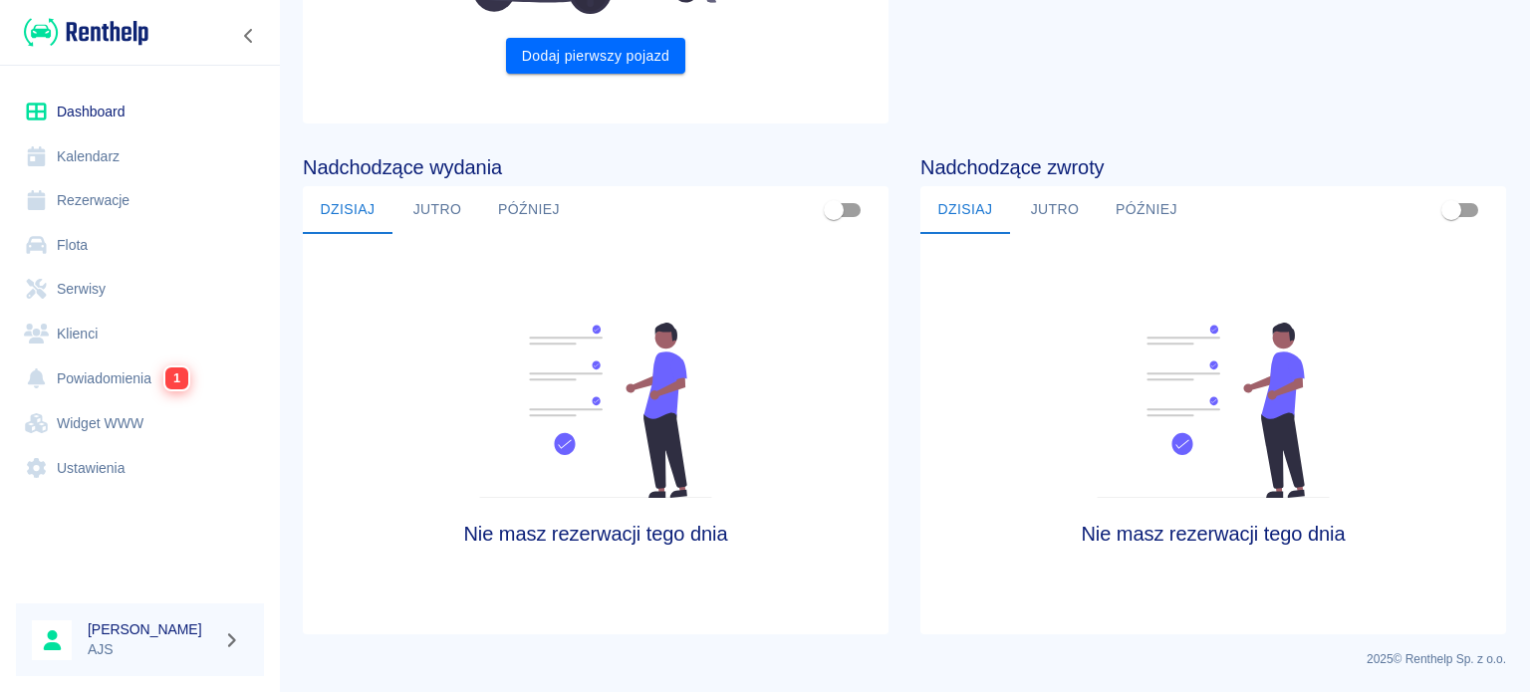
click at [86, 162] on link "Kalendarz" at bounding box center [140, 156] width 248 height 45
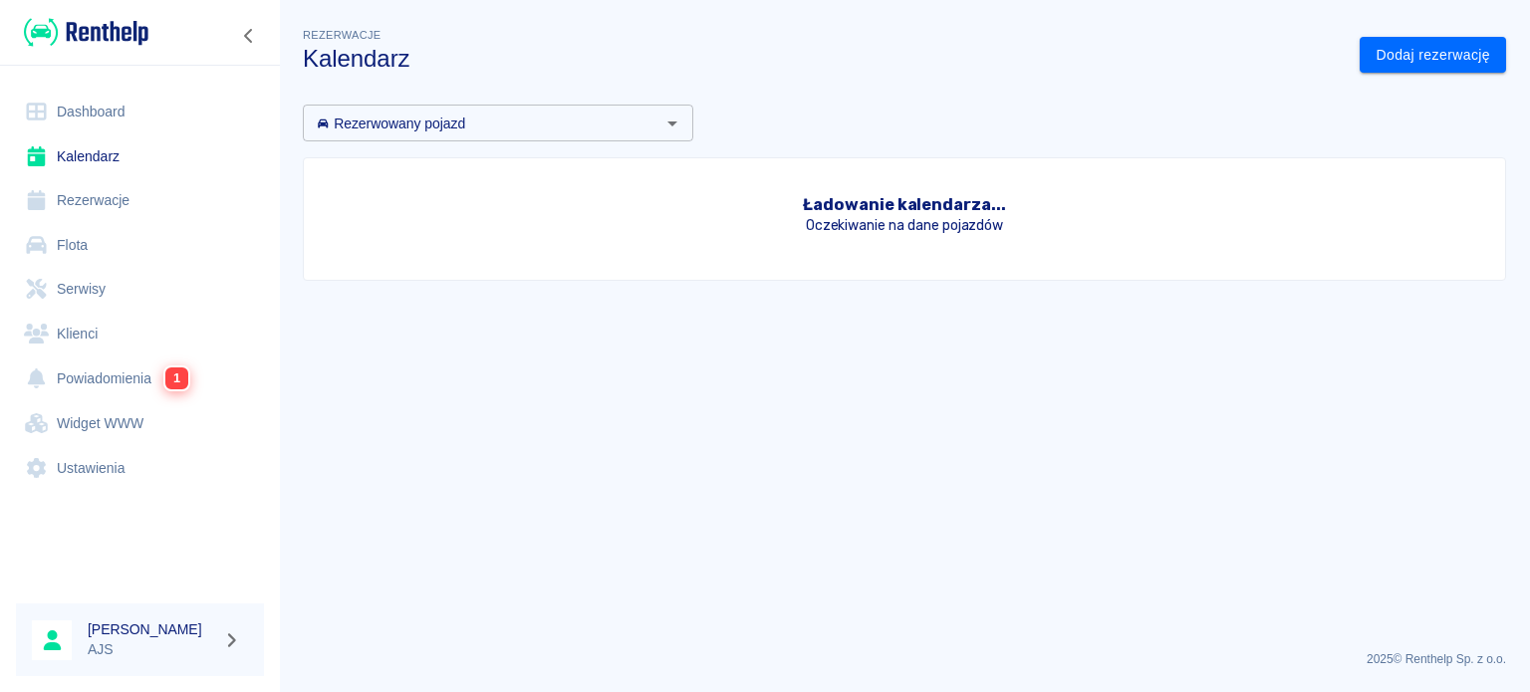
click at [80, 194] on link "Rezerwacje" at bounding box center [140, 200] width 248 height 45
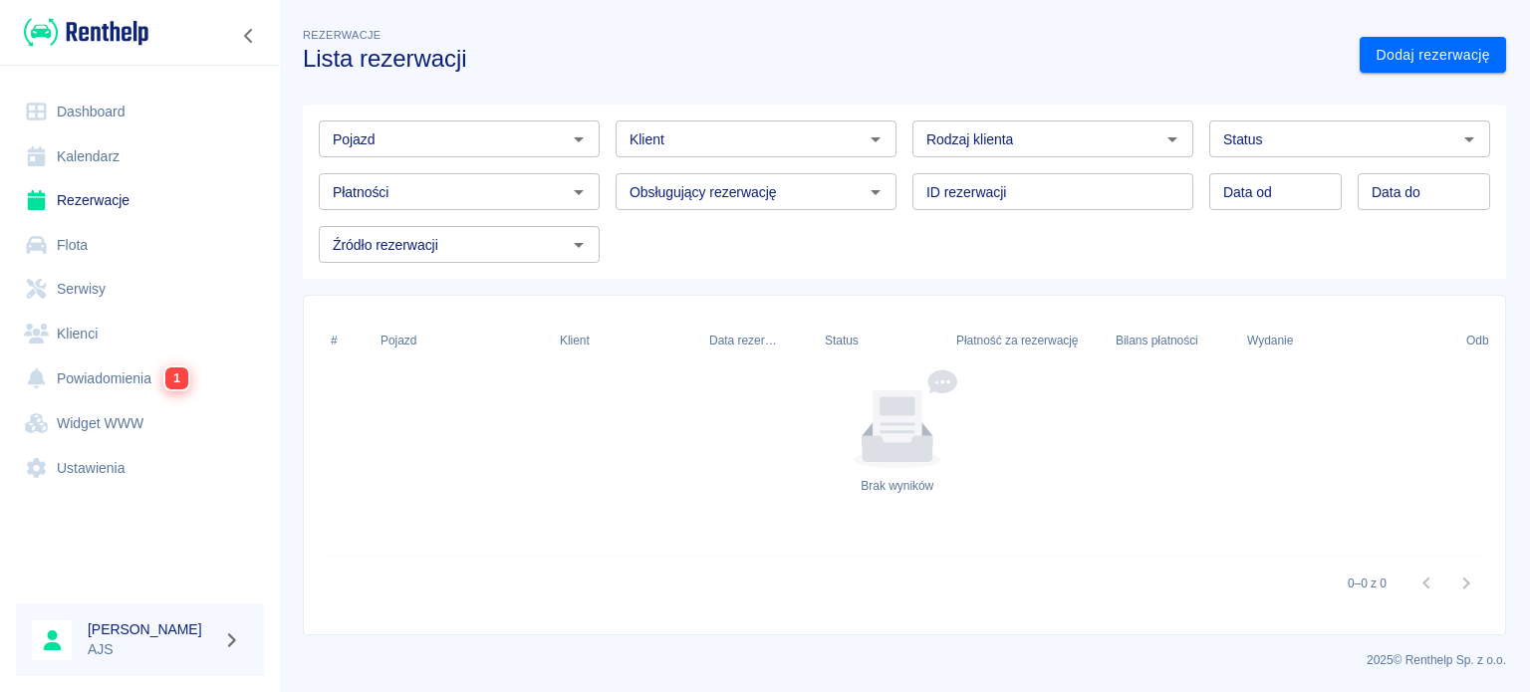
click at [72, 251] on link "Flota" at bounding box center [140, 245] width 248 height 45
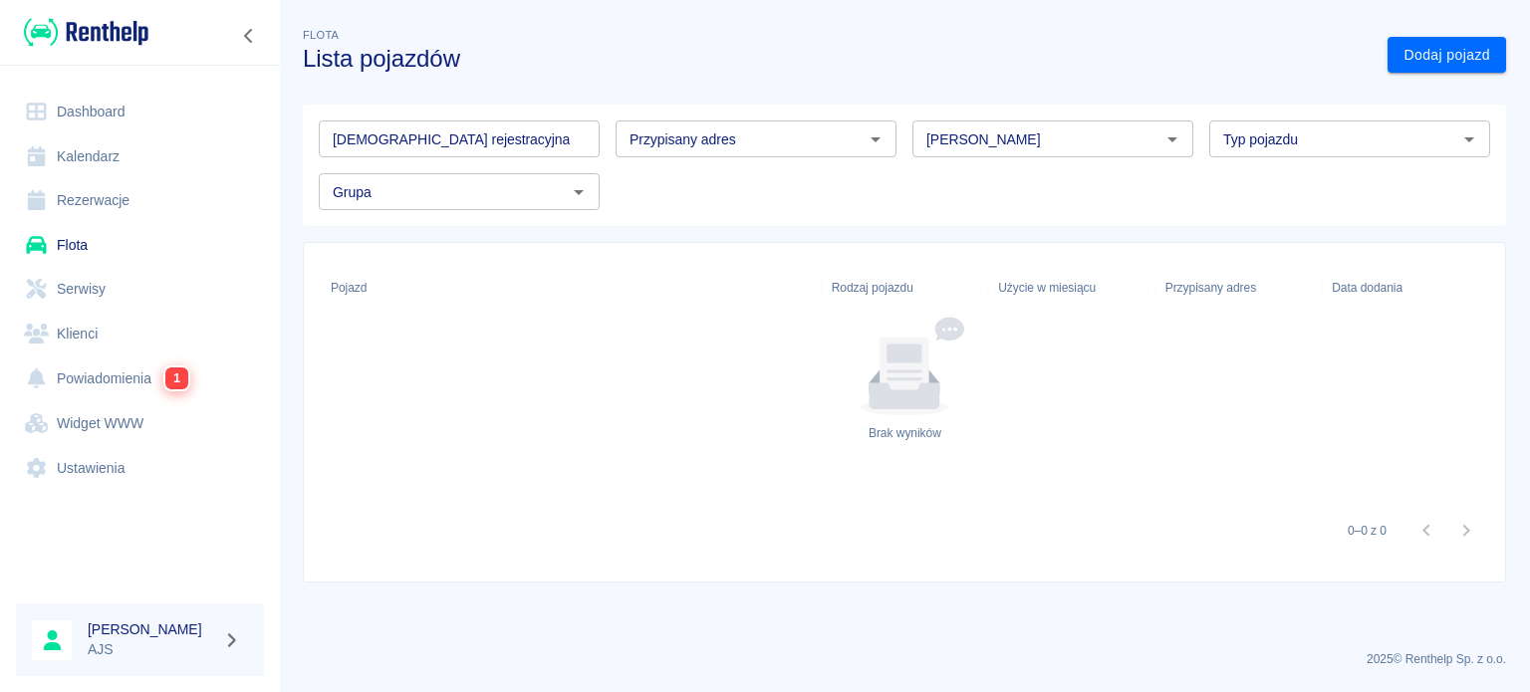
click at [126, 464] on link "Ustawienia" at bounding box center [140, 468] width 248 height 45
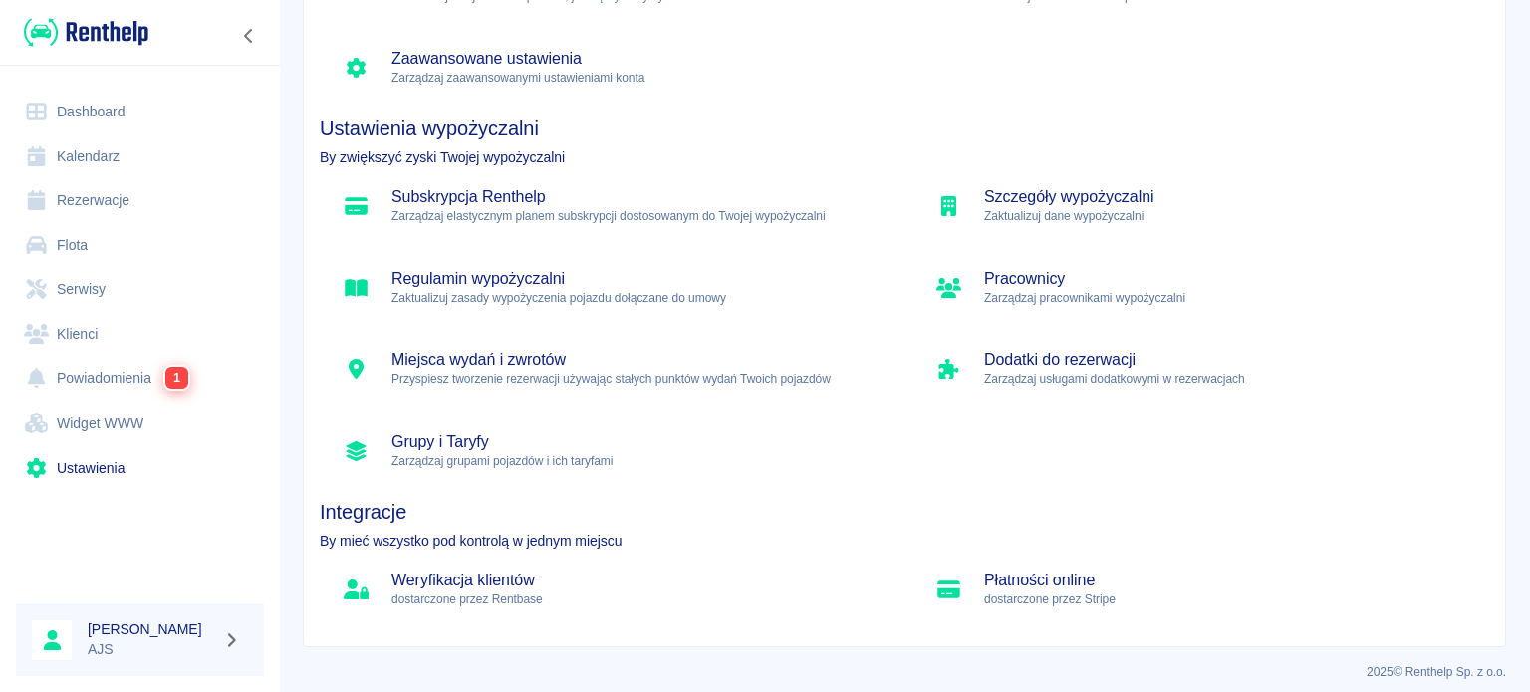
scroll to position [237, 0]
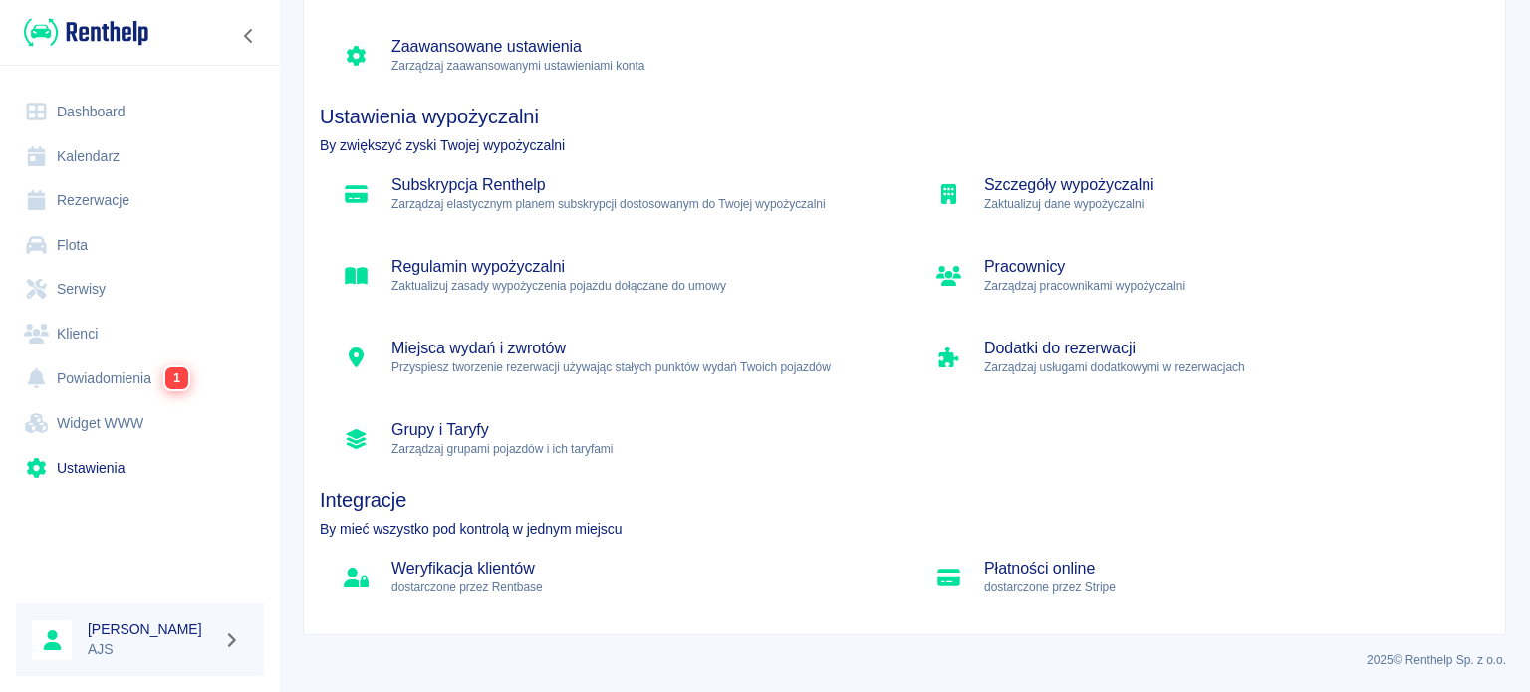
click at [1049, 579] on p "dostarczone przez Stripe" at bounding box center [1228, 588] width 489 height 18
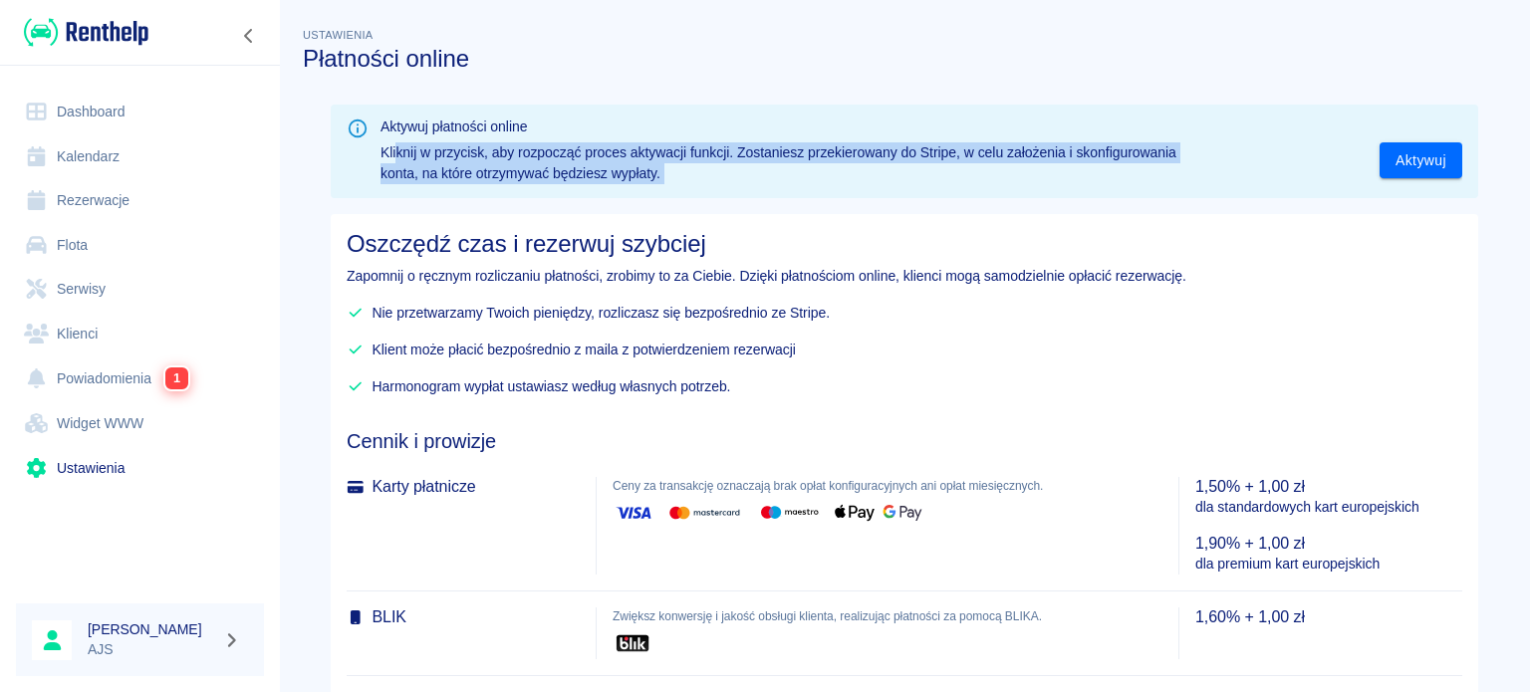
drag, startPoint x: 390, startPoint y: 146, endPoint x: 1184, endPoint y: 156, distance: 793.8
click at [1184, 156] on div "Kliknij w przycisk, aby rozpocząć proces aktywacji funkcji. Zostaniesz przekier…" at bounding box center [914, 155] width 1098 height 58
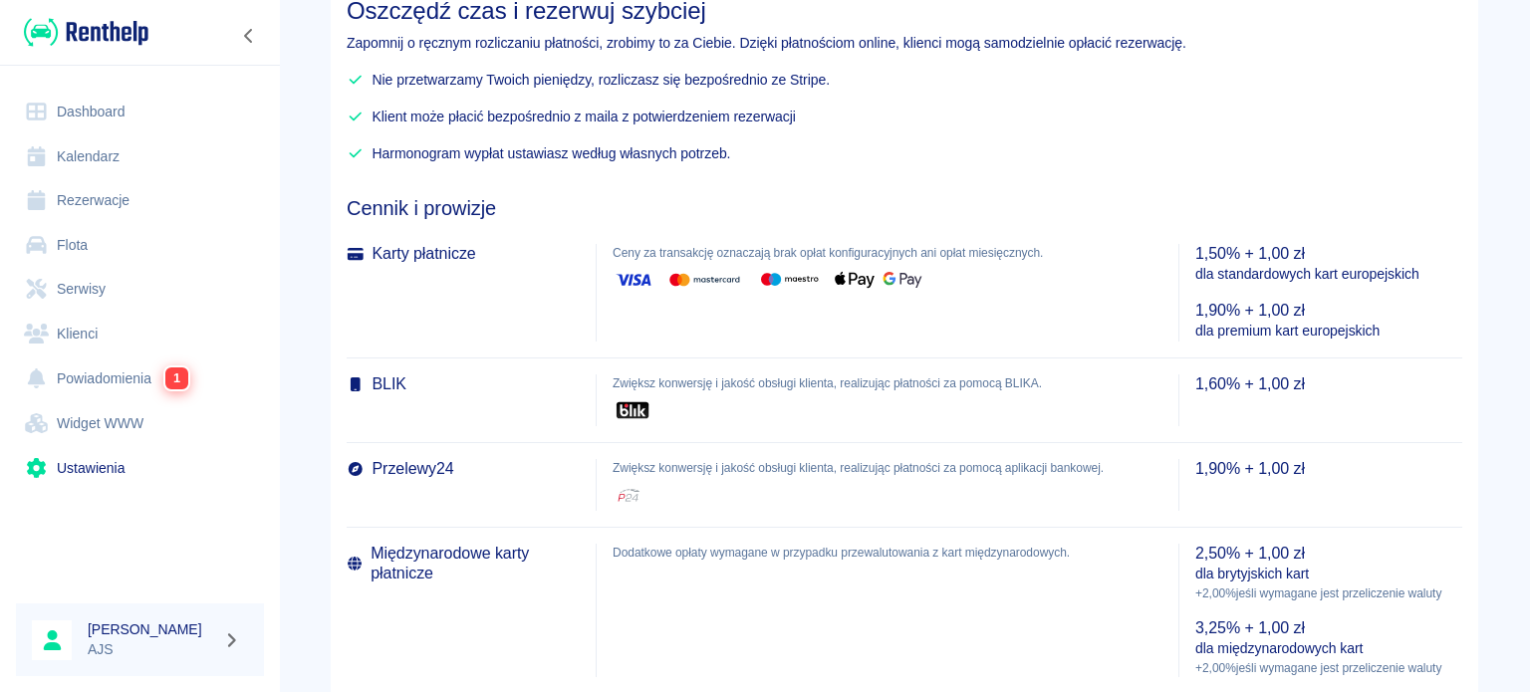
scroll to position [124, 0]
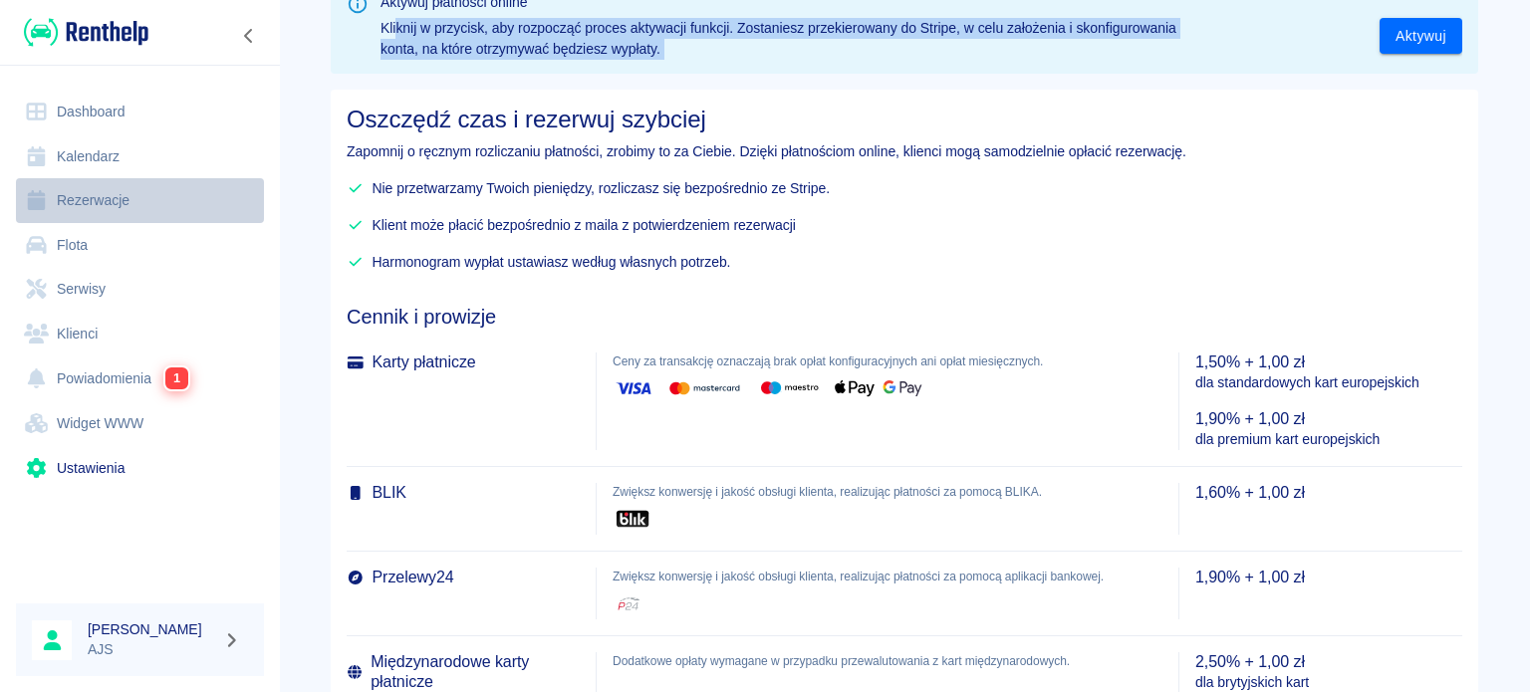
click at [104, 203] on link "Rezerwacje" at bounding box center [140, 200] width 248 height 45
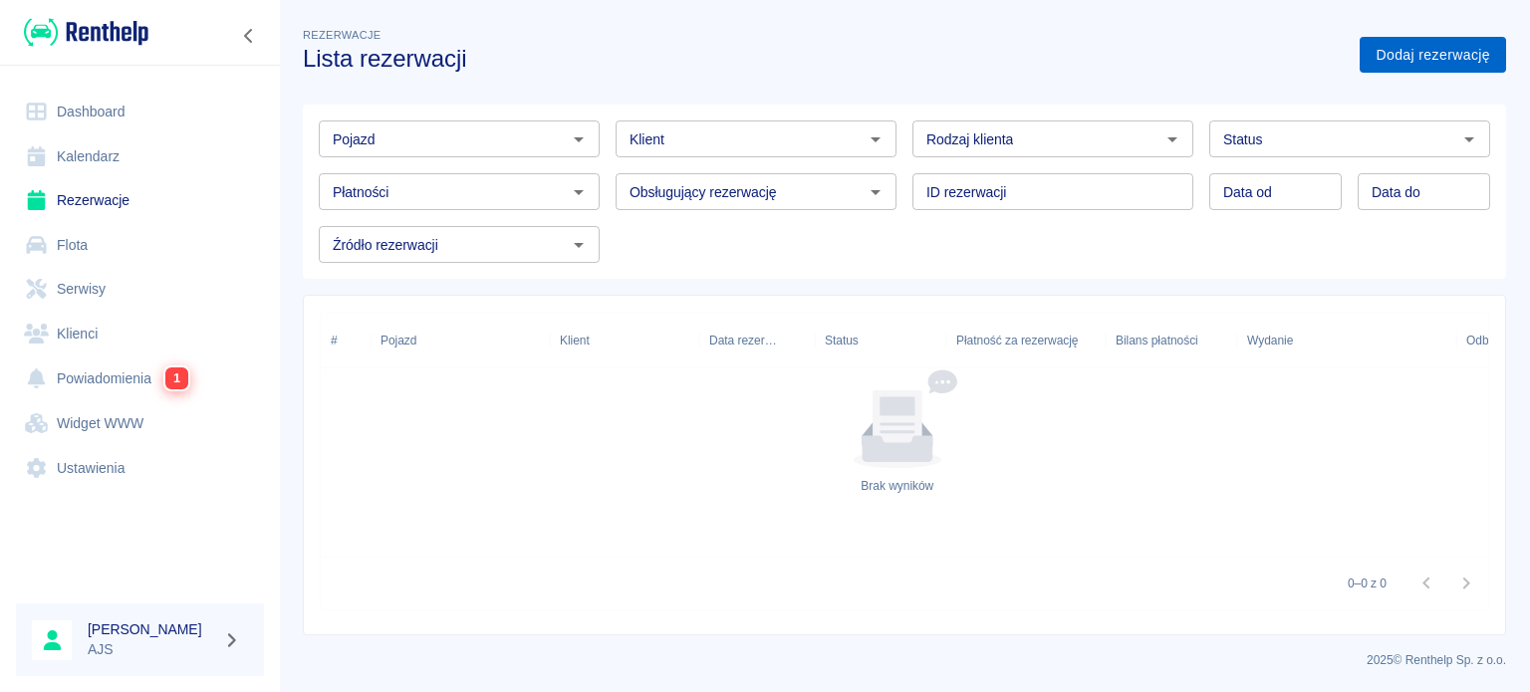
click at [1410, 67] on link "Dodaj rezerwację" at bounding box center [1432, 55] width 146 height 37
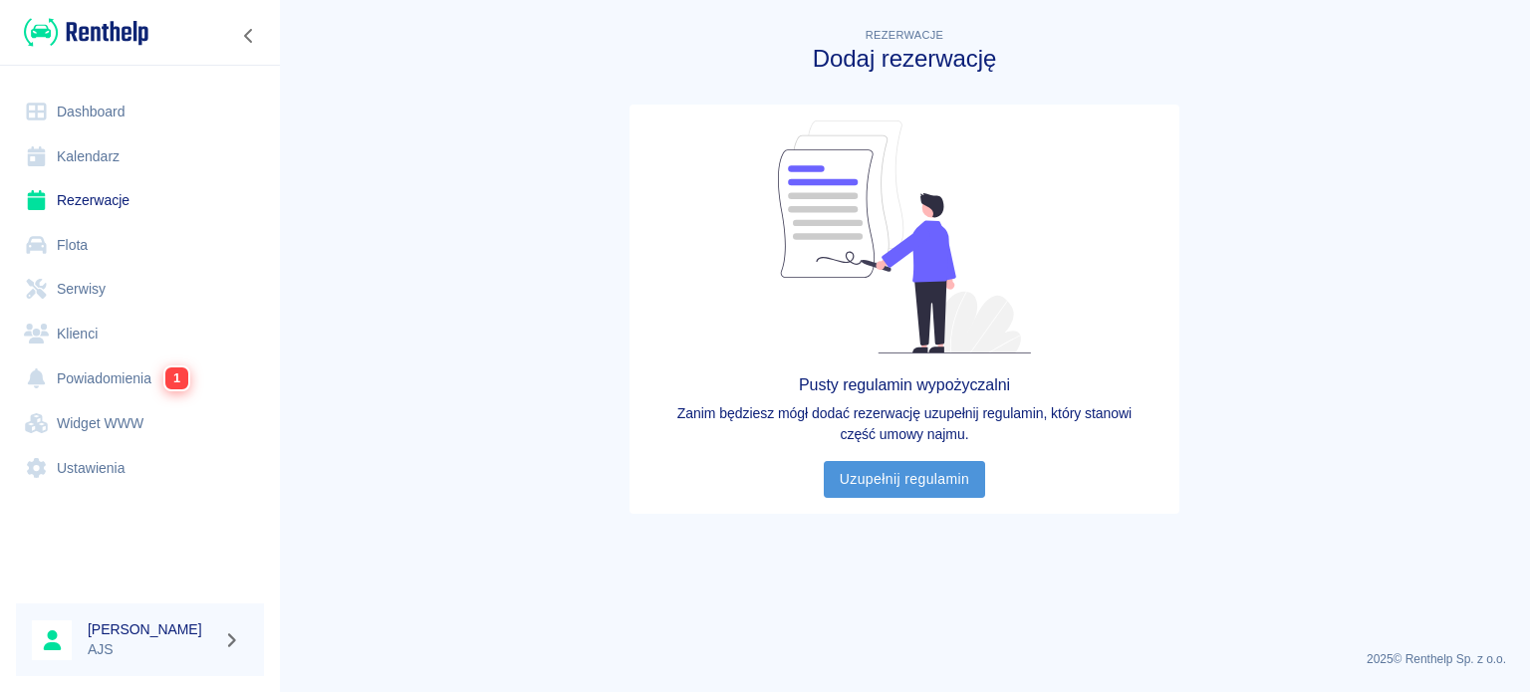
click at [873, 479] on link "Uzupełnij regulamin" at bounding box center [905, 479] width 162 height 37
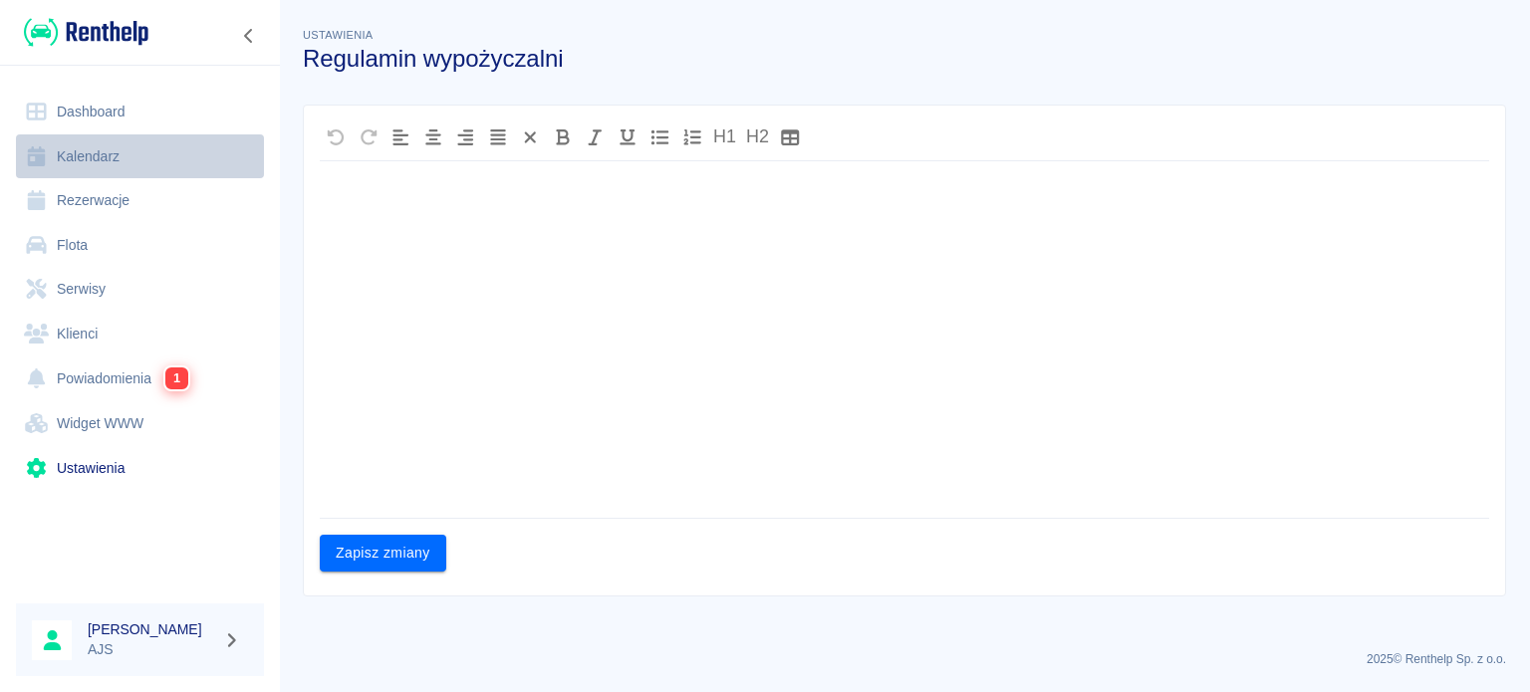
click at [95, 154] on link "Kalendarz" at bounding box center [140, 156] width 248 height 45
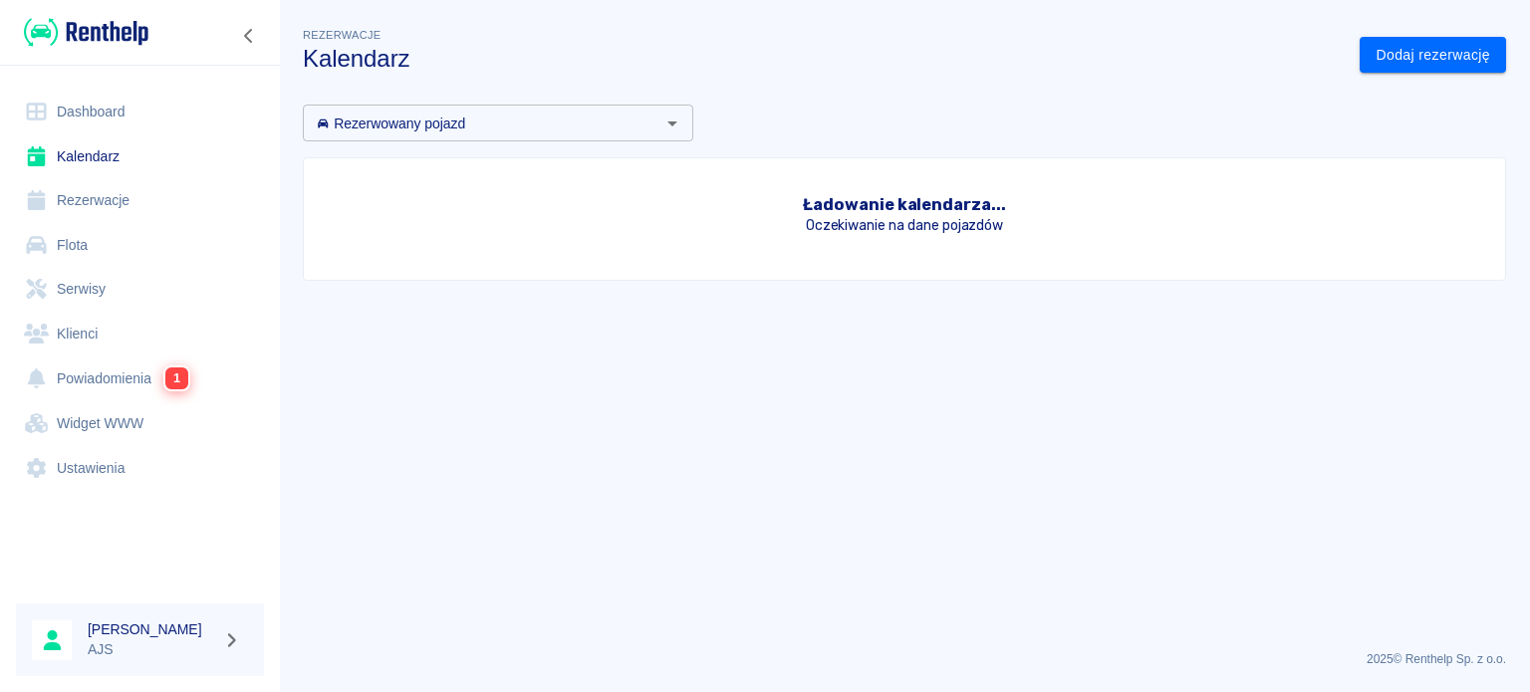
click at [128, 204] on link "Rezerwacje" at bounding box center [140, 200] width 248 height 45
